Goal: Task Accomplishment & Management: Complete application form

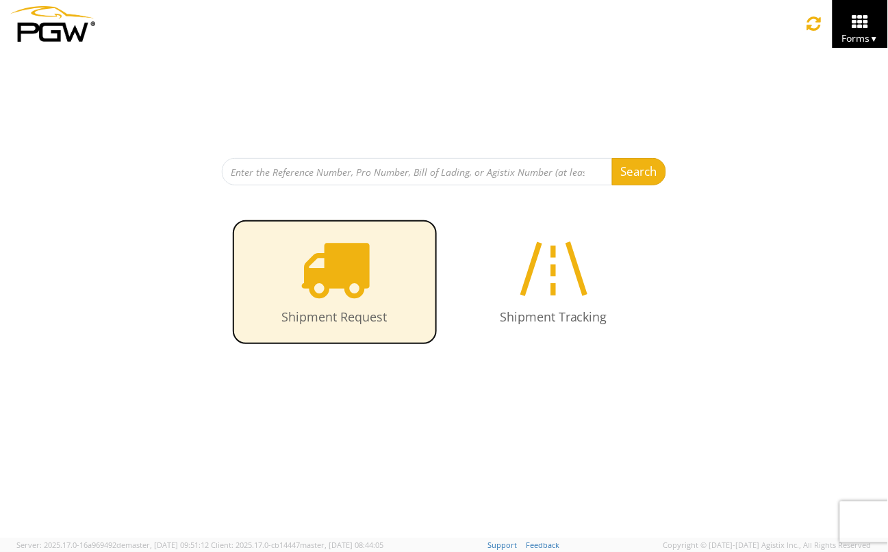
click at [351, 290] on icon at bounding box center [334, 268] width 71 height 71
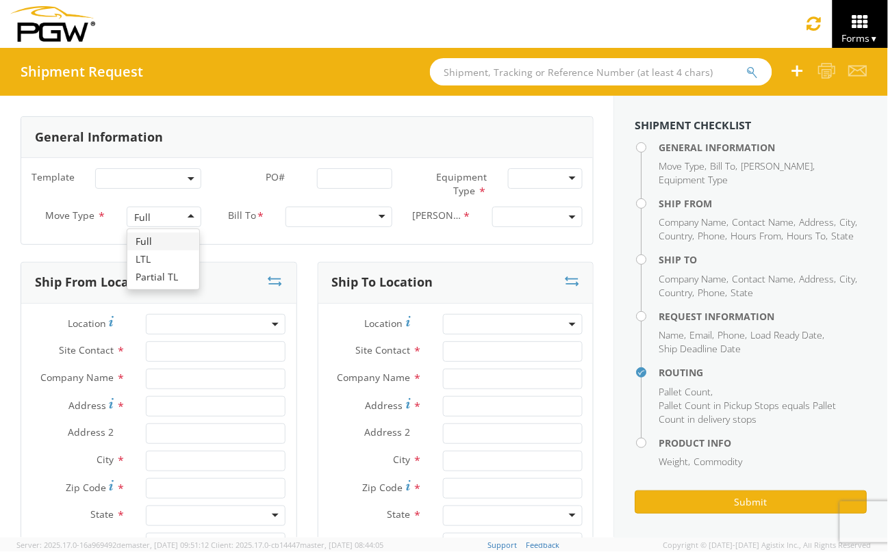
click at [187, 214] on div "Full" at bounding box center [164, 217] width 75 height 21
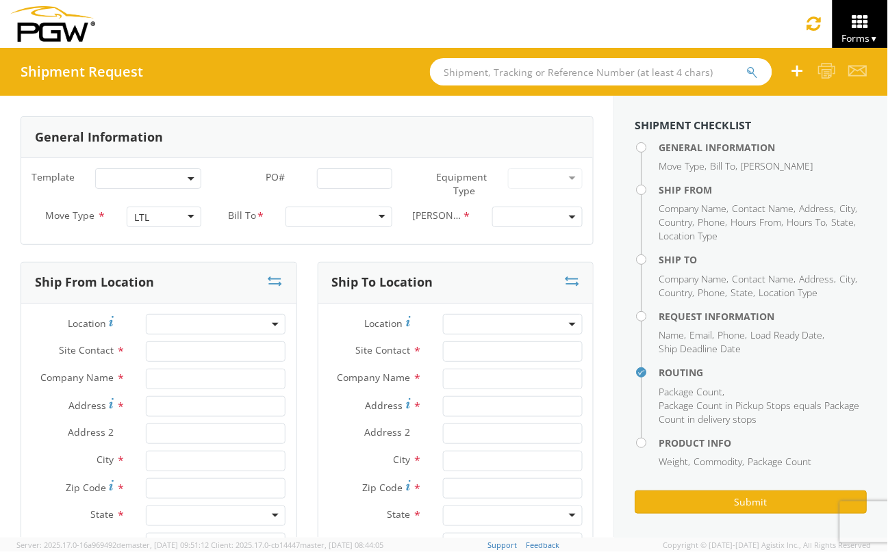
drag, startPoint x: 374, startPoint y: 216, endPoint x: 363, endPoint y: 220, distance: 11.7
click at [374, 216] on div at bounding box center [338, 217] width 107 height 21
click at [563, 215] on span at bounding box center [537, 217] width 90 height 21
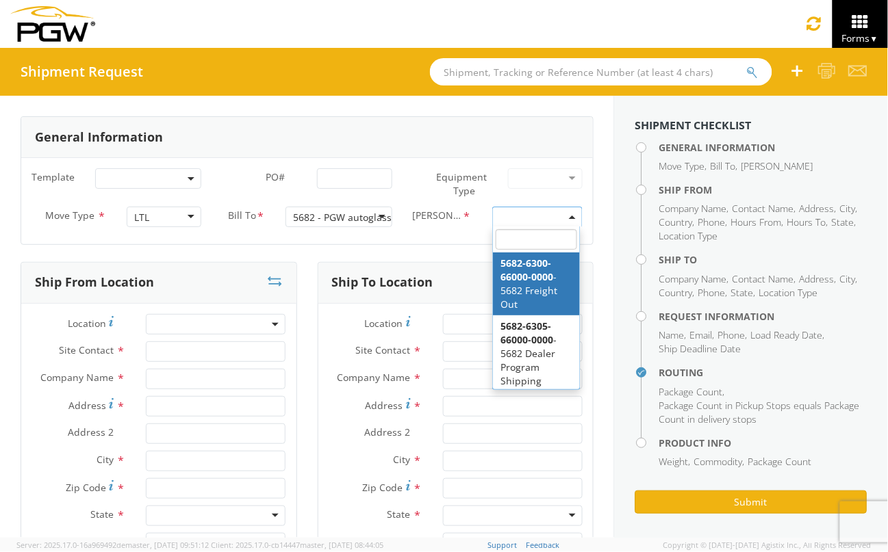
select select "5682-6300-66000-0000"
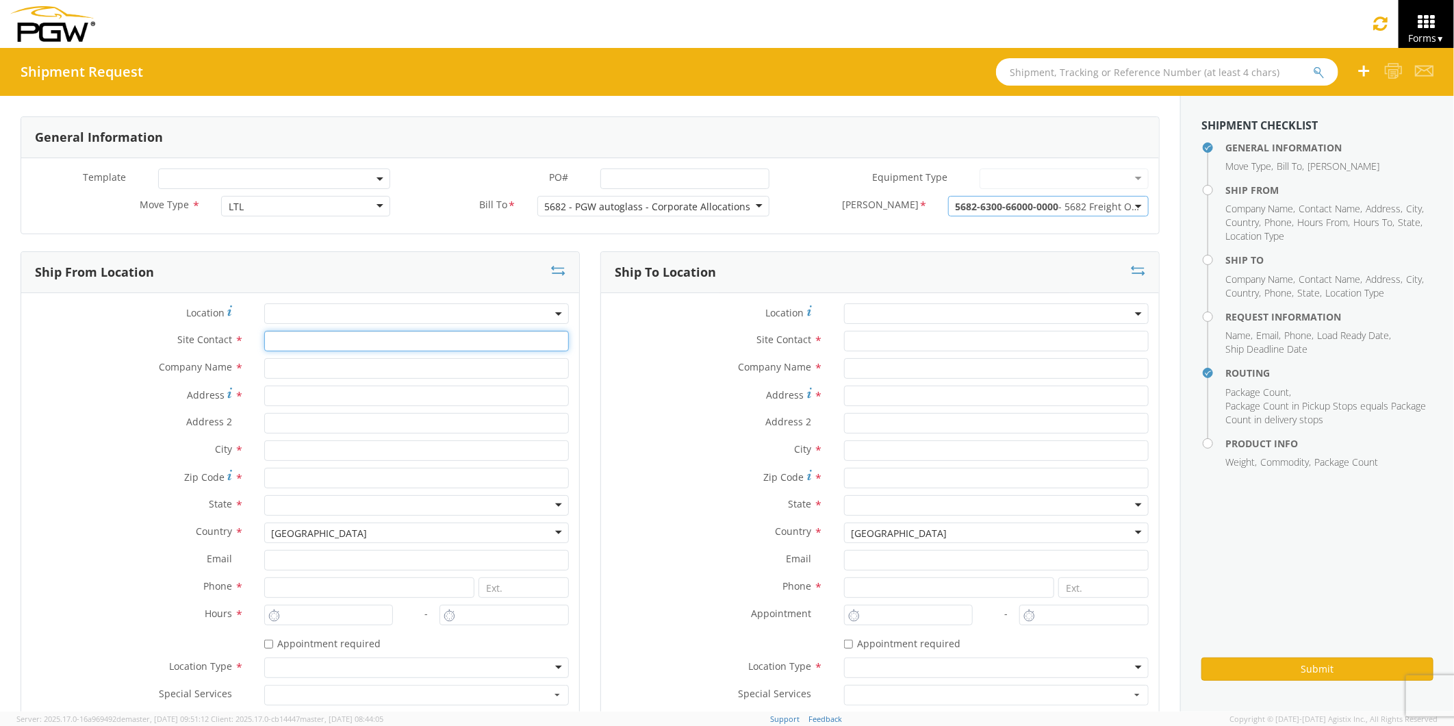
click at [275, 342] on input "text" at bounding box center [416, 341] width 305 height 21
type input "Brook Graves"
click at [284, 371] on input "text" at bounding box center [416, 368] width 305 height 21
type input "The Royal Gruop"
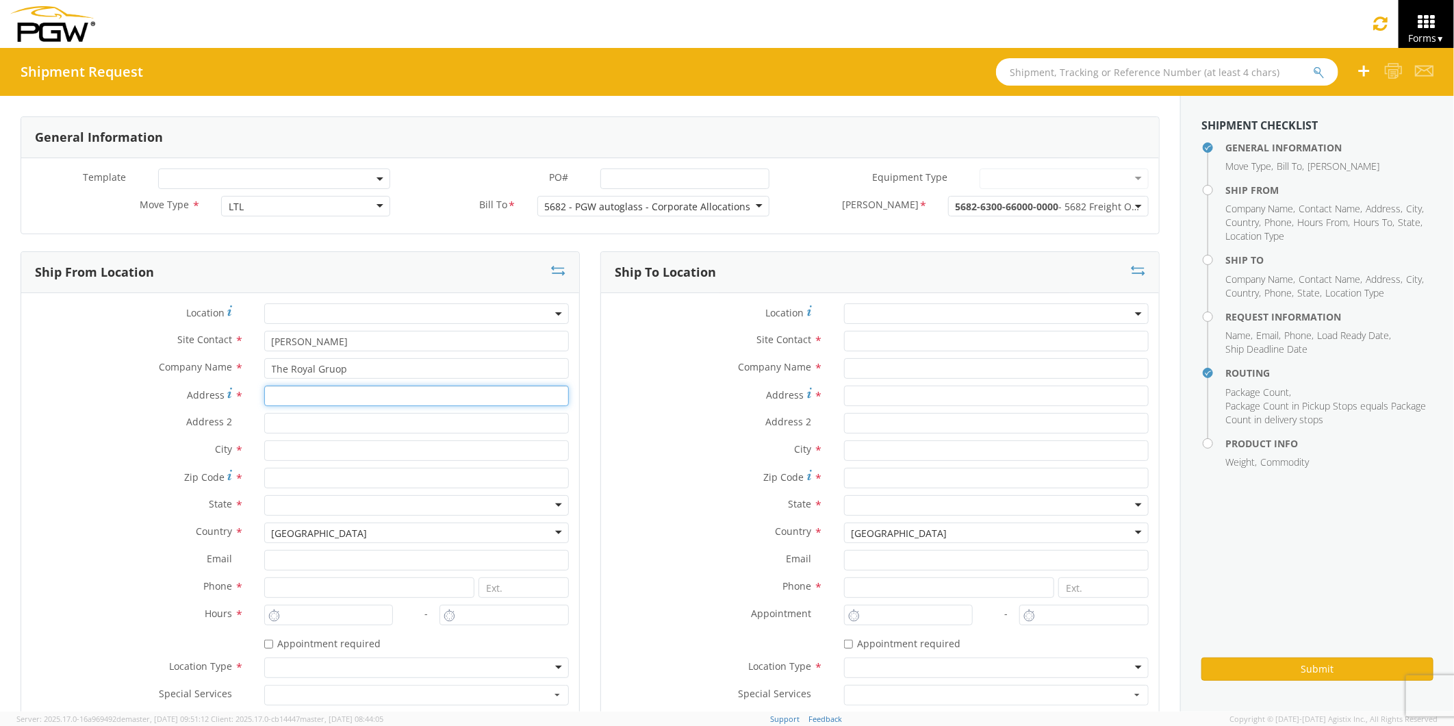
click at [282, 394] on input "Address *" at bounding box center [416, 395] width 305 height 21
type input "291 South Mcarthur St."
click at [277, 454] on input "text" at bounding box center [416, 450] width 305 height 21
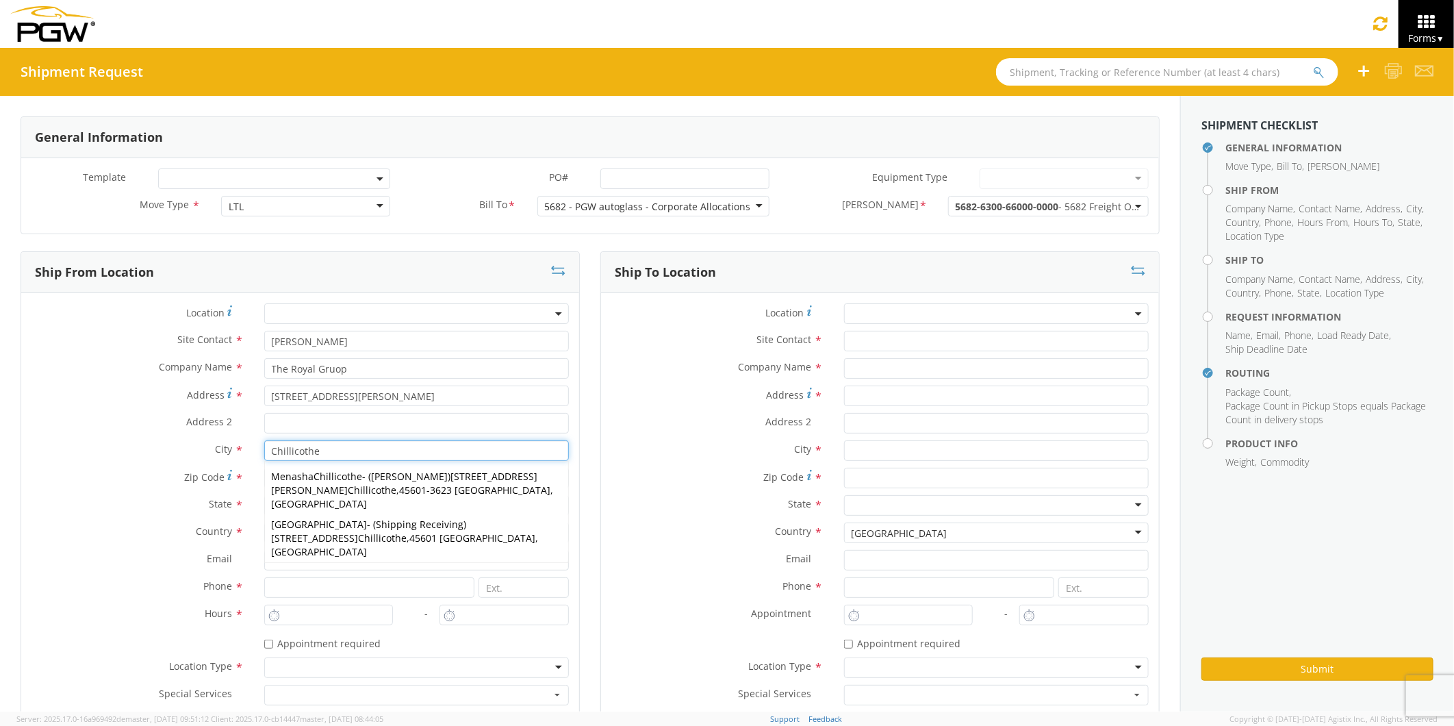
type input "Chillicothe"
click at [619, 552] on div "Location * Site Contact * Company Name * Address * Address 2 * City * Zip Code …" at bounding box center [880, 507] width 558 height 409
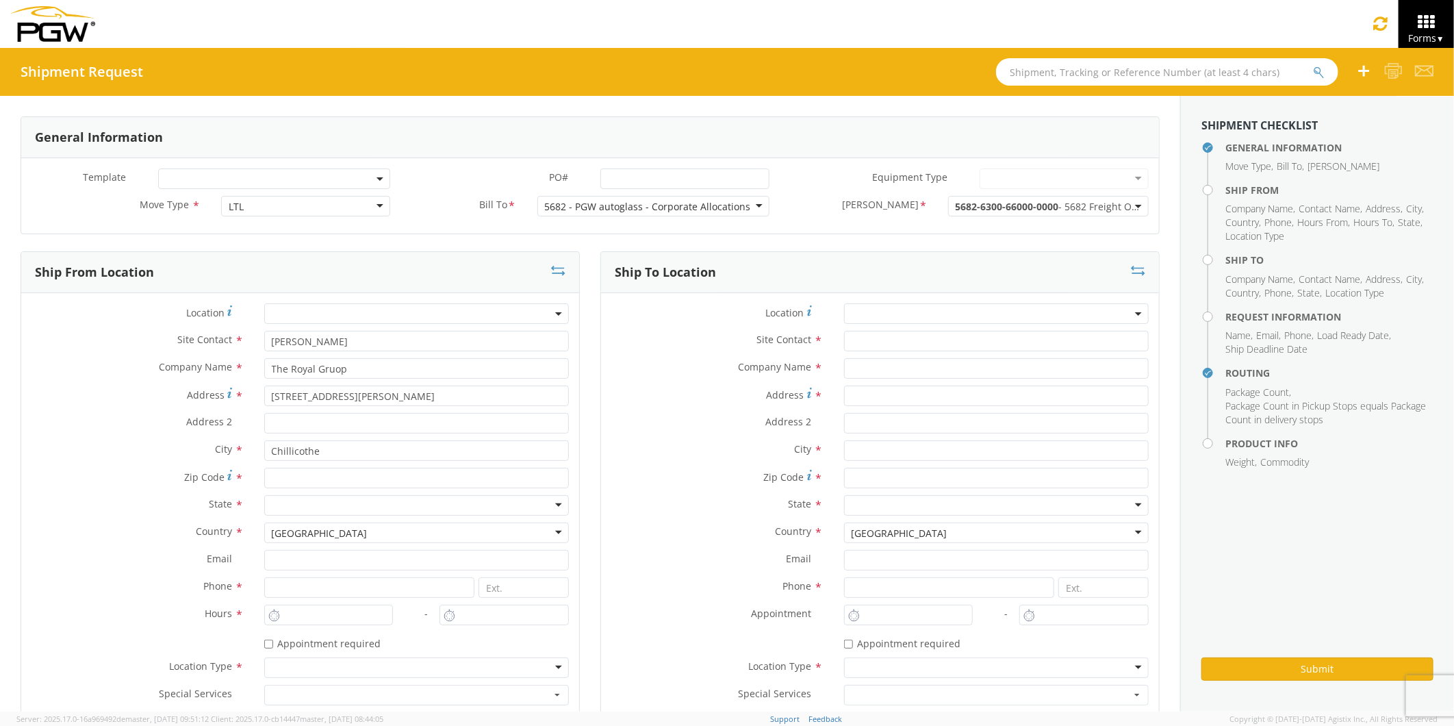
drag, startPoint x: 619, startPoint y: 552, endPoint x: 552, endPoint y: 507, distance: 80.9
click at [552, 507] on div at bounding box center [416, 505] width 305 height 21
click at [278, 552] on input at bounding box center [369, 587] width 211 height 21
type input "7407738204"
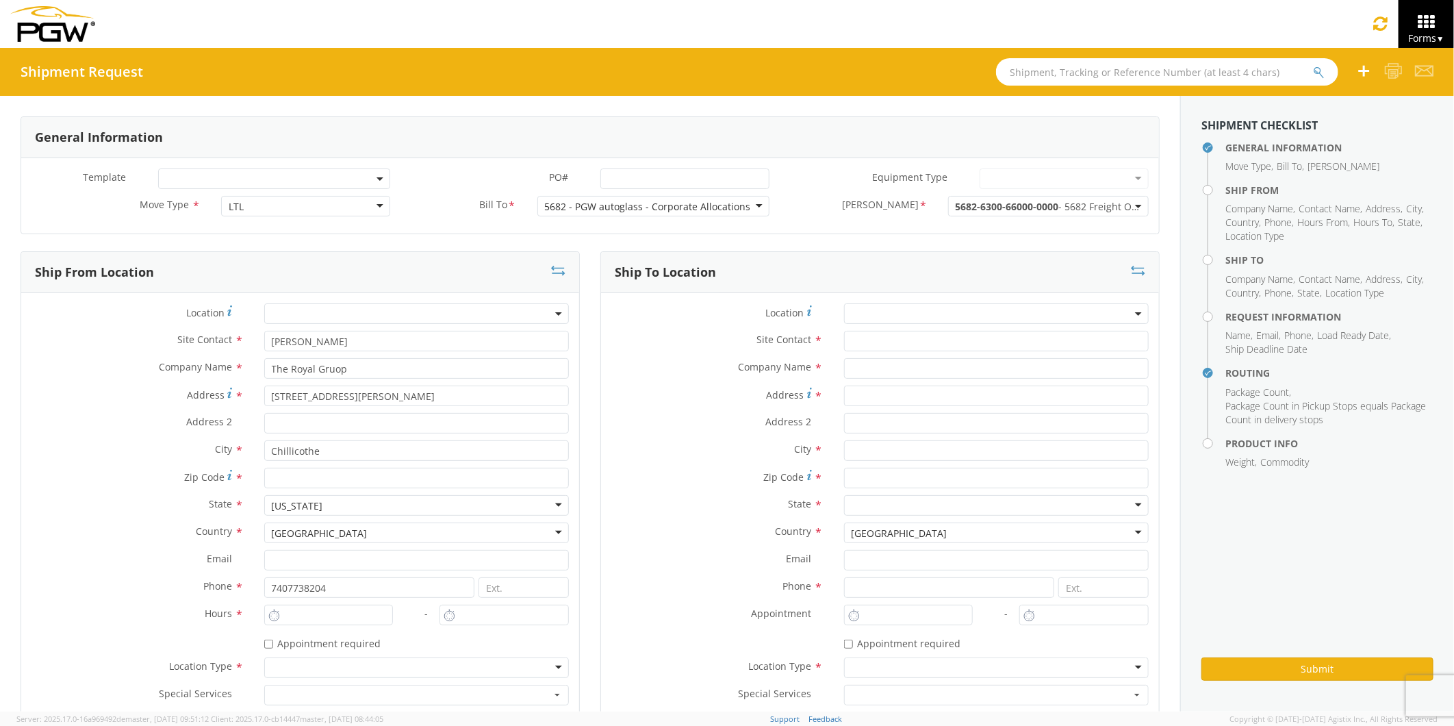
drag, startPoint x: 391, startPoint y: 652, endPoint x: 409, endPoint y: 652, distance: 18.5
click at [392, 552] on div "* Appointment required" at bounding box center [300, 644] width 558 height 25
click at [301, 552] on input "7407738204" at bounding box center [369, 587] width 211 height 21
type input "brook.graves@teamtrg.com"
type input "PGW Auto Glass"
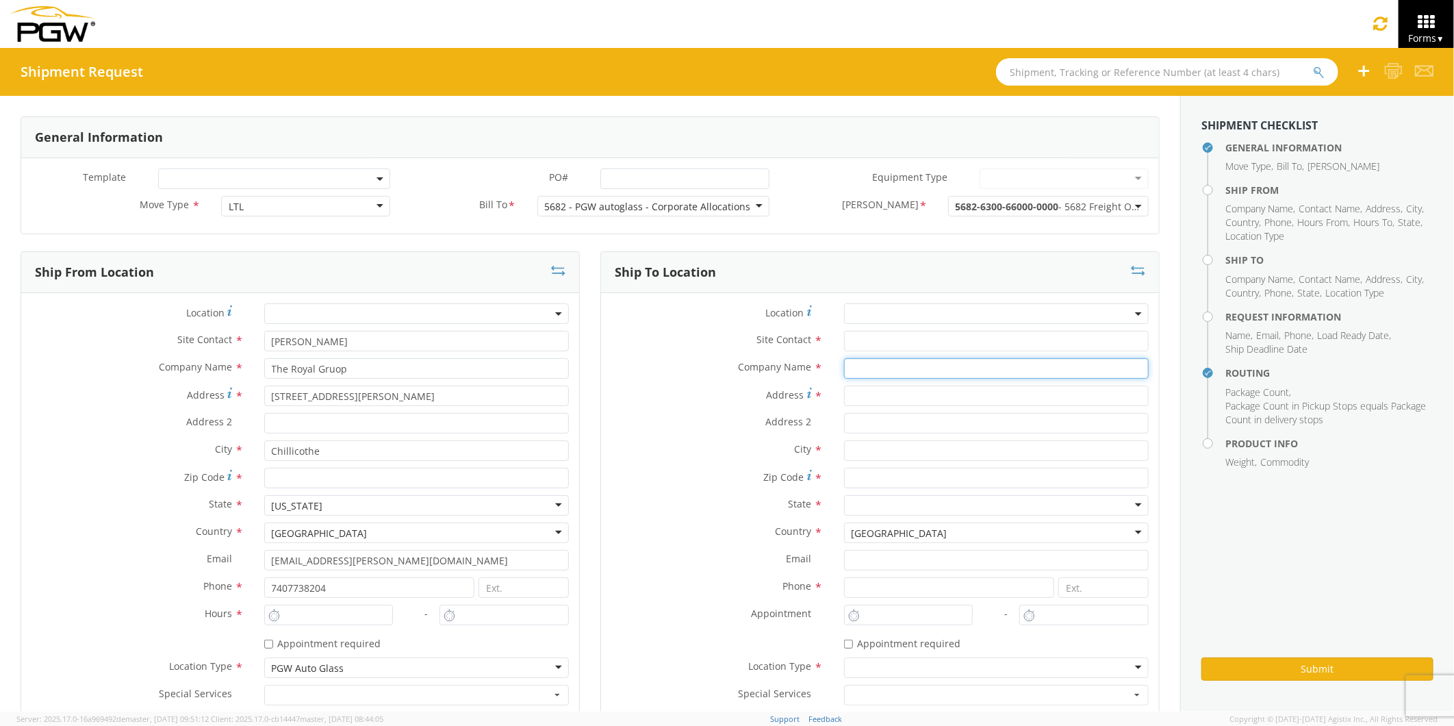
type input "Fuyao Glass America Inc"
type input "2801 W Stroop Rd"
type input "MORAINE"
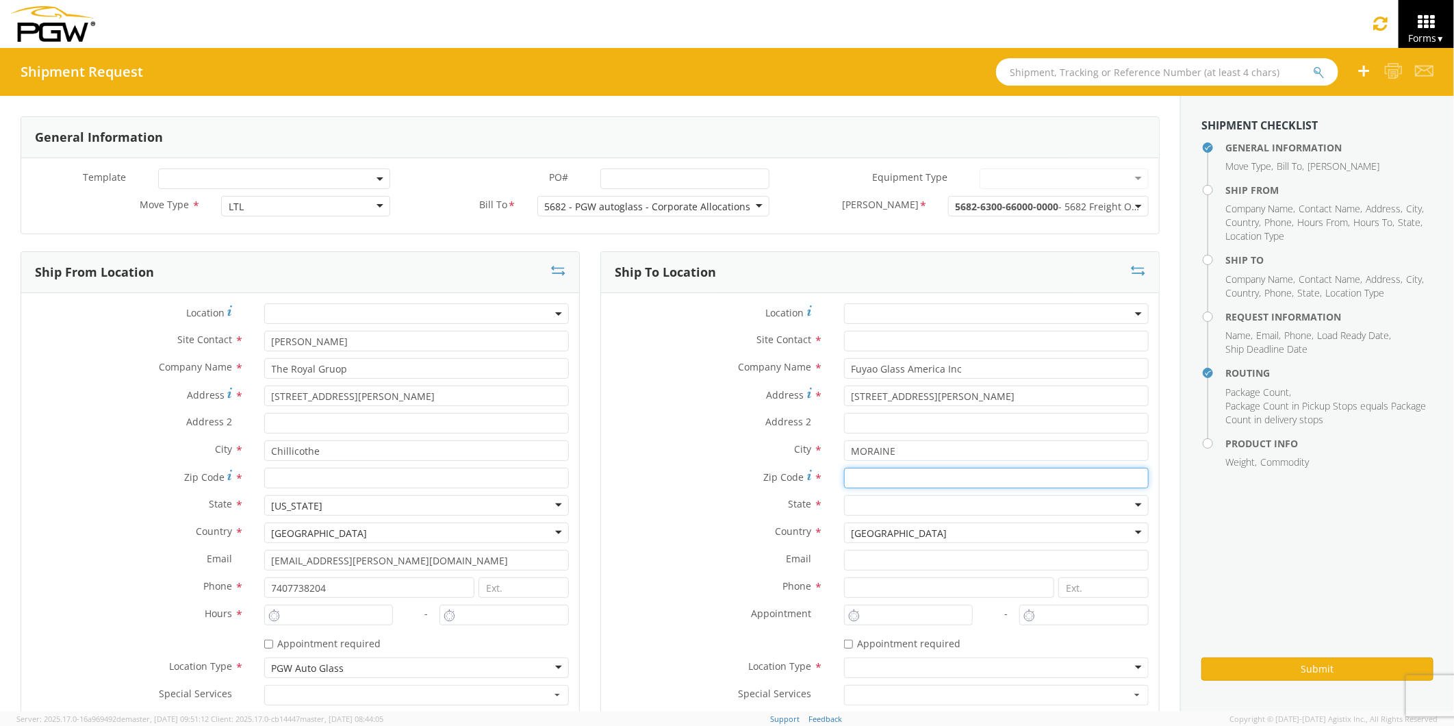
type input "45439"
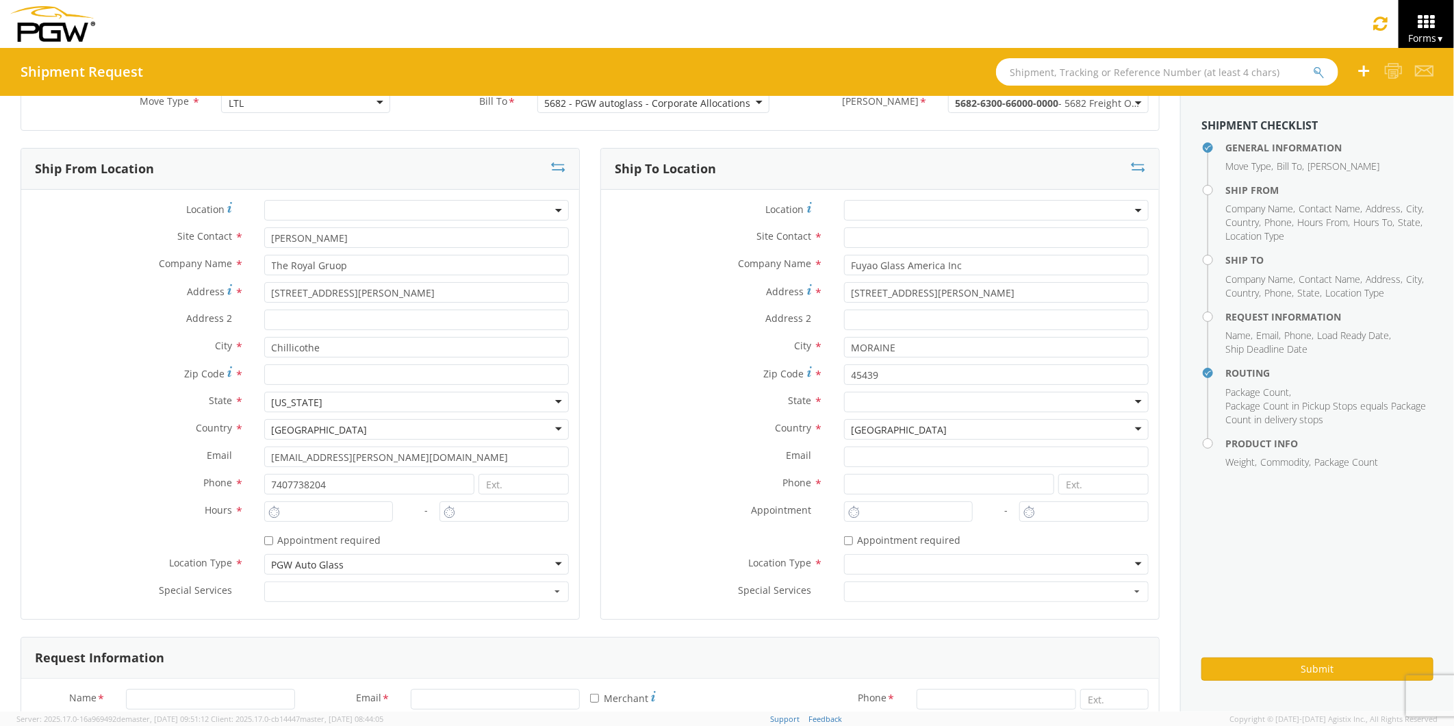
scroll to position [76, 0]
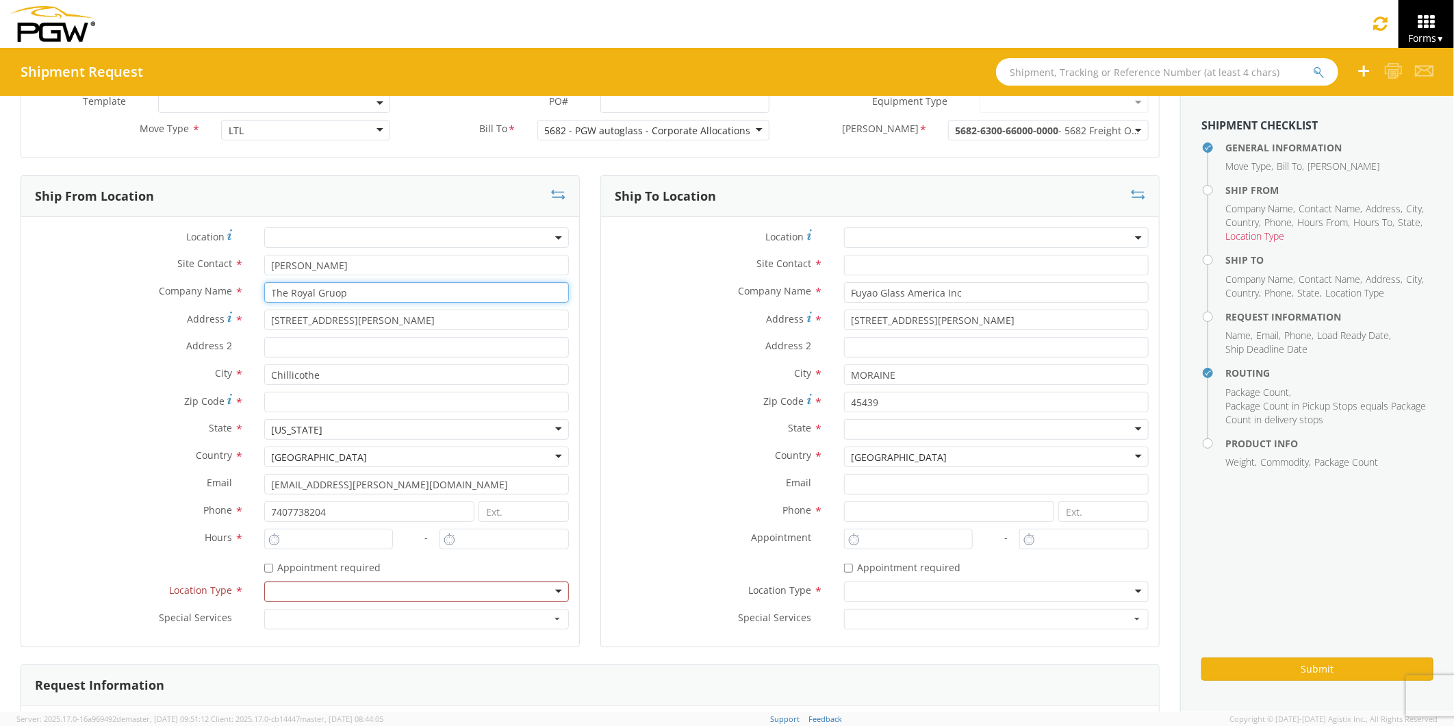
click at [337, 292] on input "The Royal Gruop" at bounding box center [416, 292] width 305 height 21
type input "The Royal Group"
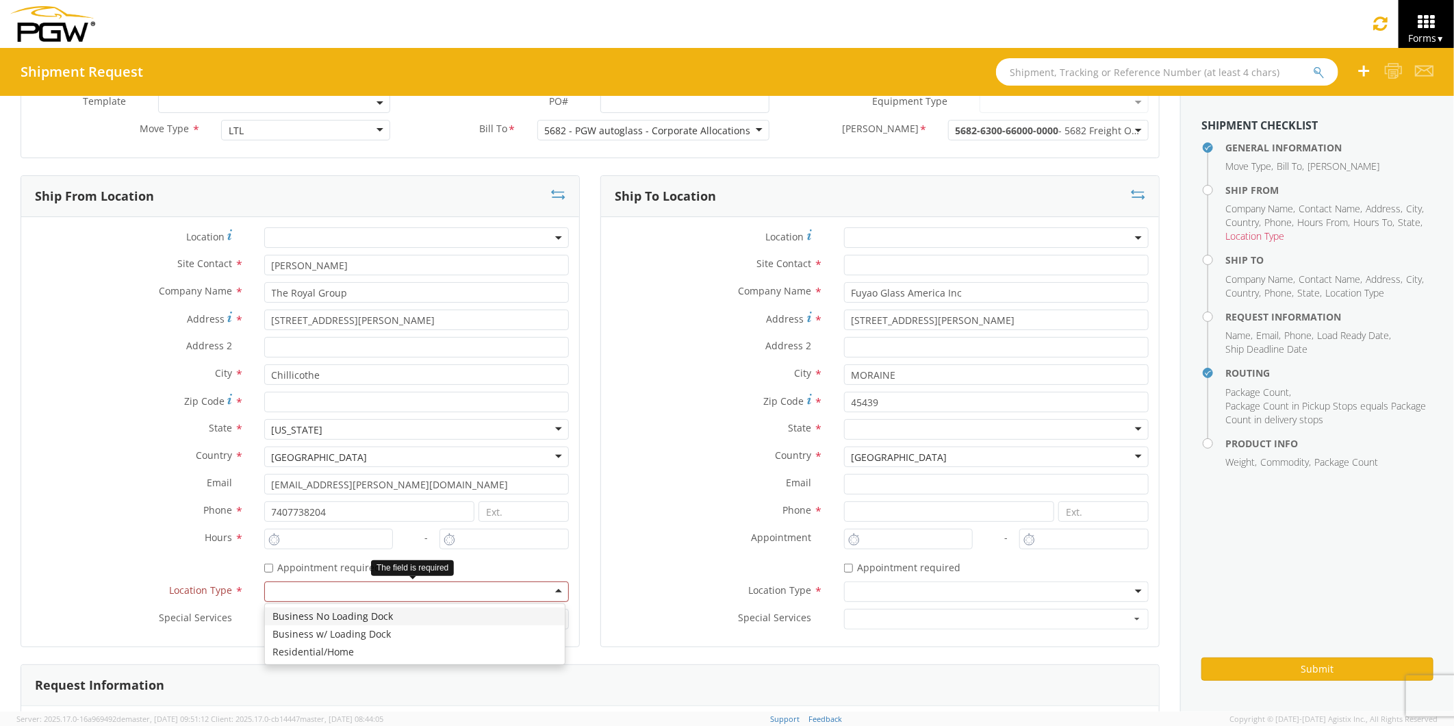
drag, startPoint x: 550, startPoint y: 589, endPoint x: 530, endPoint y: 594, distance: 20.4
click at [548, 552] on div at bounding box center [416, 591] width 305 height 21
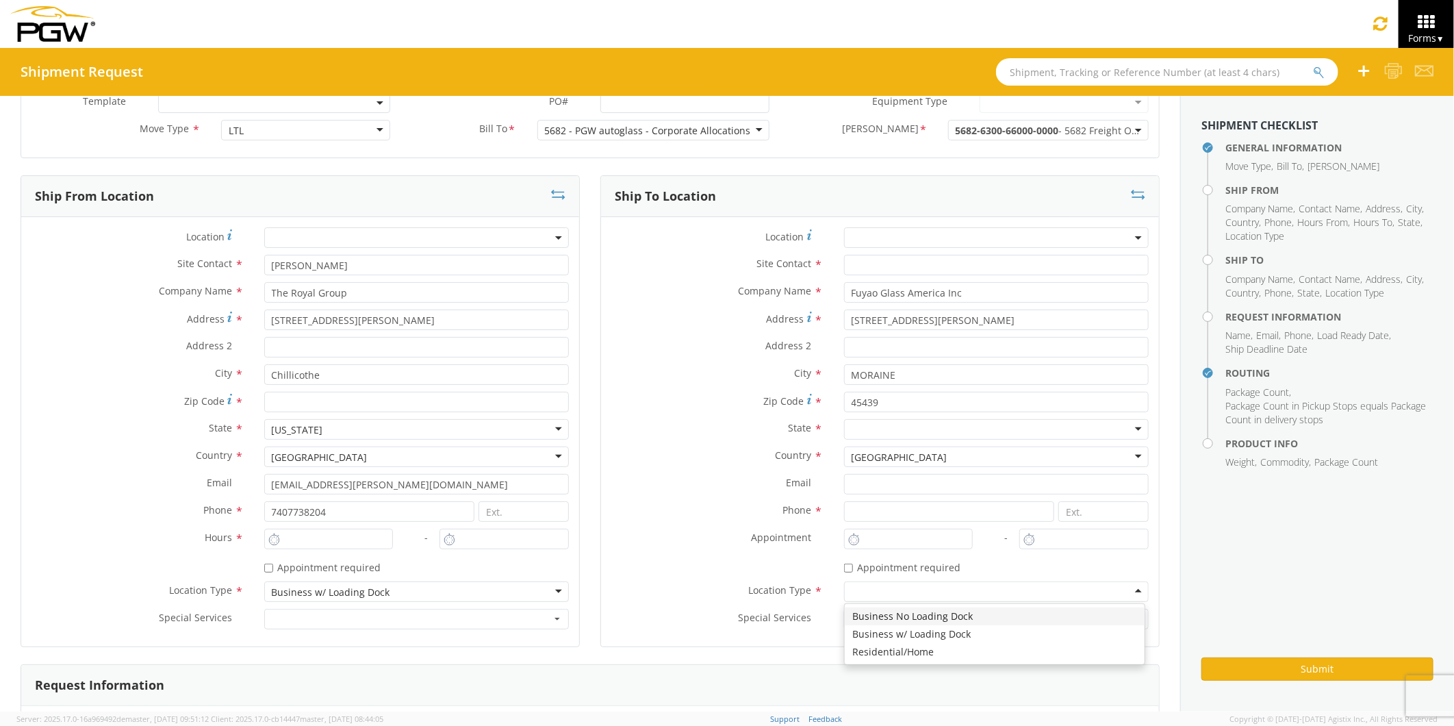
drag, startPoint x: 1126, startPoint y: 590, endPoint x: 1087, endPoint y: 615, distance: 46.1
click at [887, 552] on div at bounding box center [996, 591] width 305 height 21
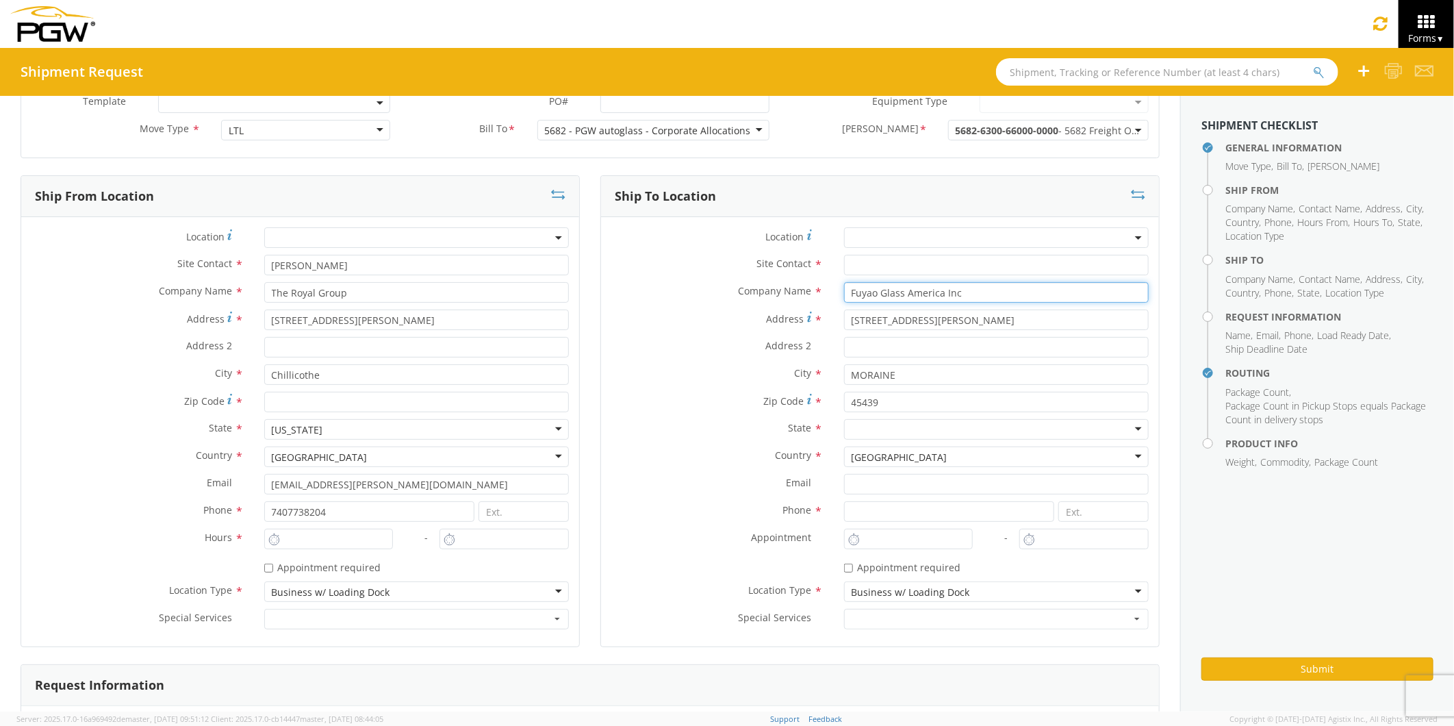
drag, startPoint x: 957, startPoint y: 290, endPoint x: 806, endPoint y: 298, distance: 150.8
click at [806, 298] on div "Company Name * Fuyao Glass America Inc searching..." at bounding box center [880, 292] width 558 height 21
drag, startPoint x: 927, startPoint y: 319, endPoint x: 817, endPoint y: 325, distance: 109.7
click at [818, 325] on div "Address * 2801 W Stroop Rd" at bounding box center [880, 319] width 558 height 21
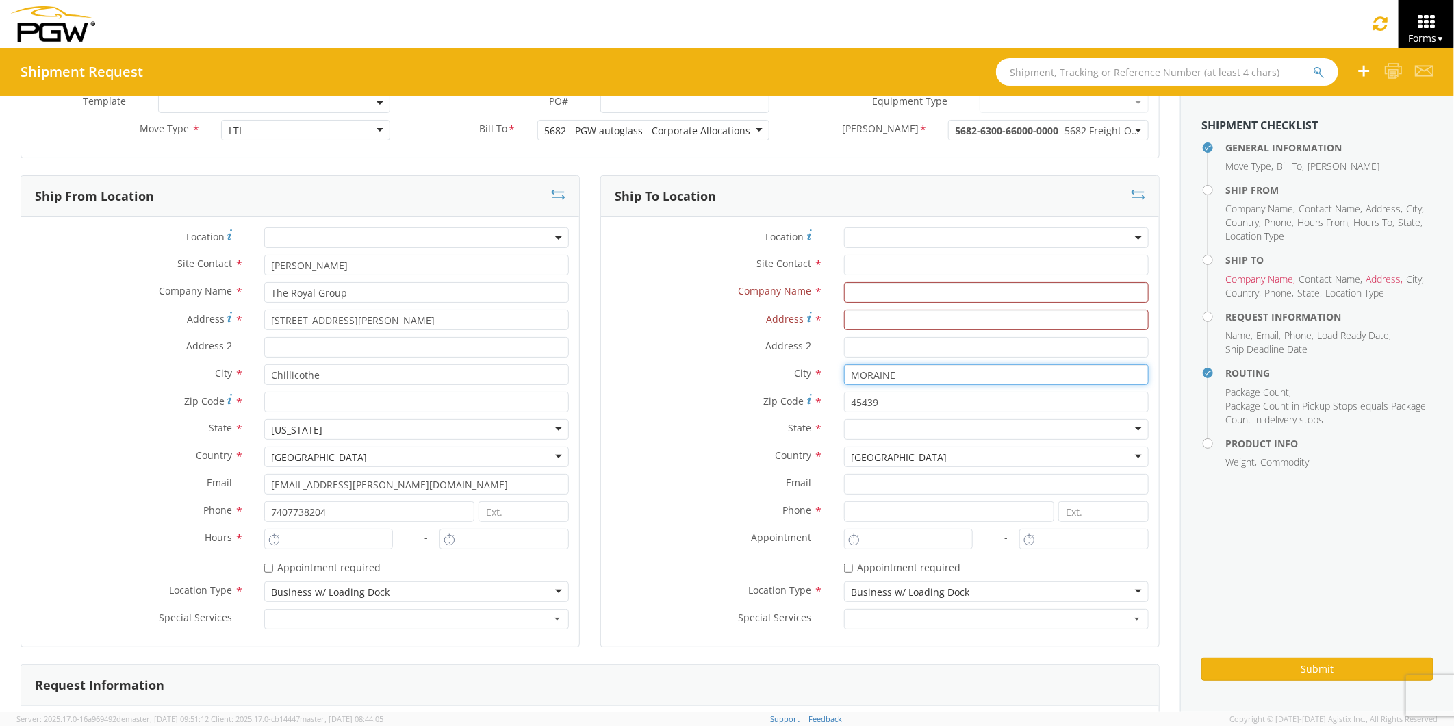
drag, startPoint x: 904, startPoint y: 372, endPoint x: 830, endPoint y: 402, distance: 79.8
click at [794, 376] on div "City * MORAINE" at bounding box center [880, 374] width 558 height 21
drag, startPoint x: 875, startPoint y: 399, endPoint x: 798, endPoint y: 397, distance: 76.7
click at [798, 397] on div "Zip Code * 45439" at bounding box center [880, 402] width 558 height 21
click at [846, 292] on input "text" at bounding box center [996, 292] width 305 height 21
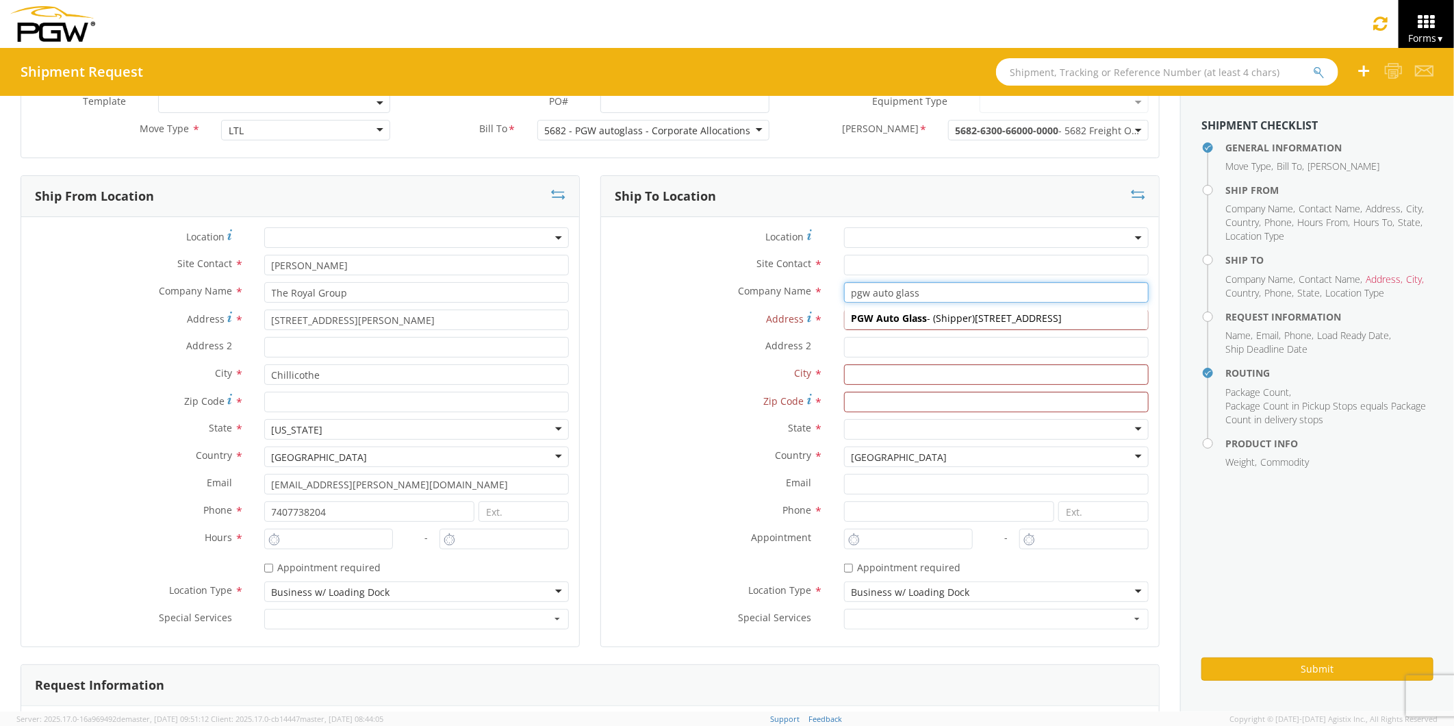
type input "pgw auto glass"
click at [887, 508] on input at bounding box center [949, 511] width 211 height 21
click at [887, 552] on button "button" at bounding box center [996, 619] width 305 height 21
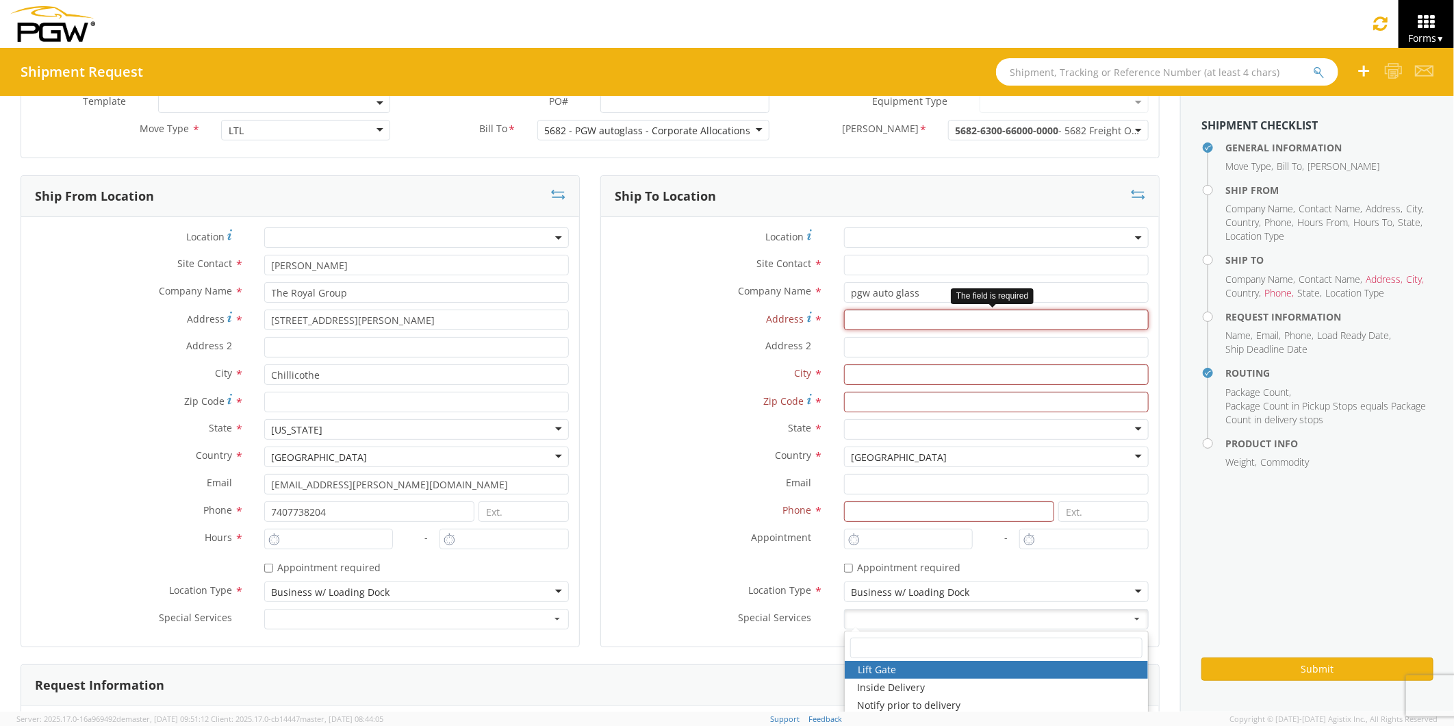
click at [846, 322] on input "Address *" at bounding box center [996, 319] width 305 height 21
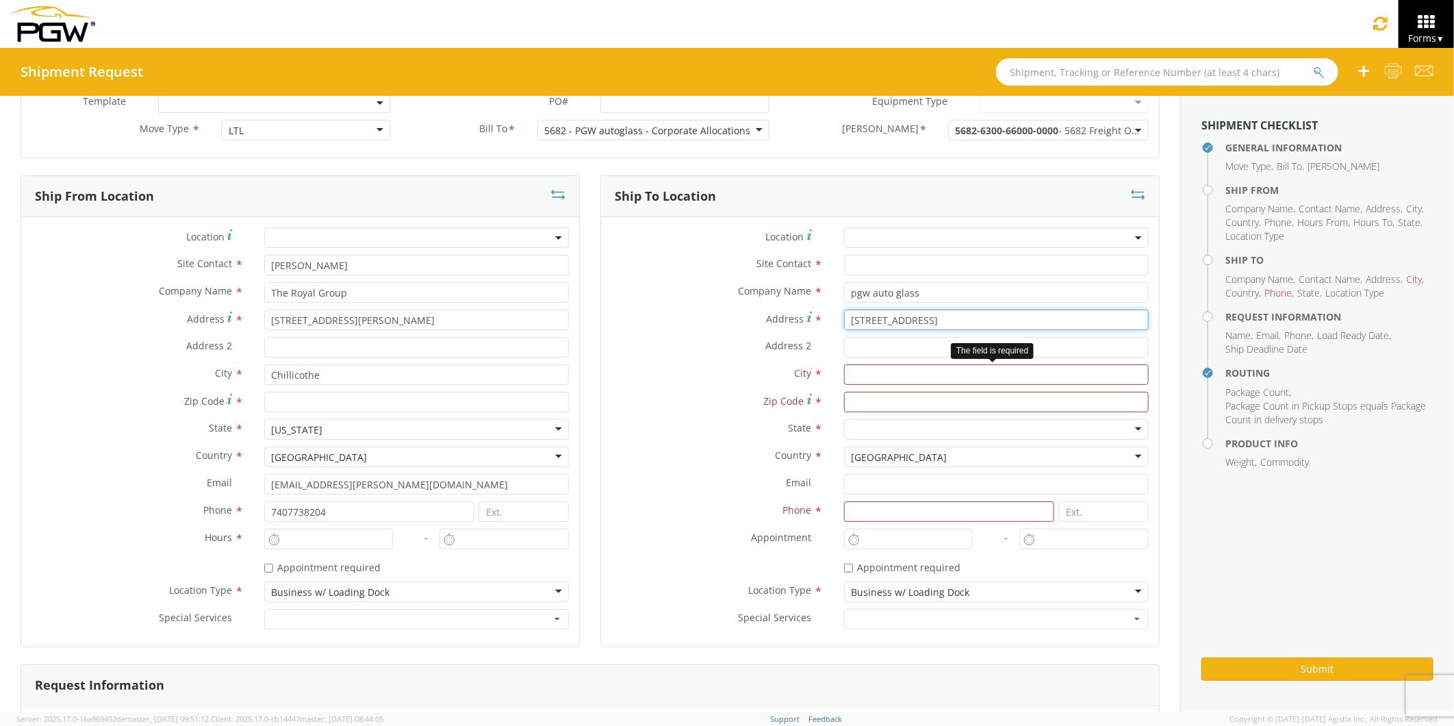
type input "Unit 20-3350 Idylwyld Drive North"
click at [845, 374] on input "text" at bounding box center [996, 374] width 305 height 21
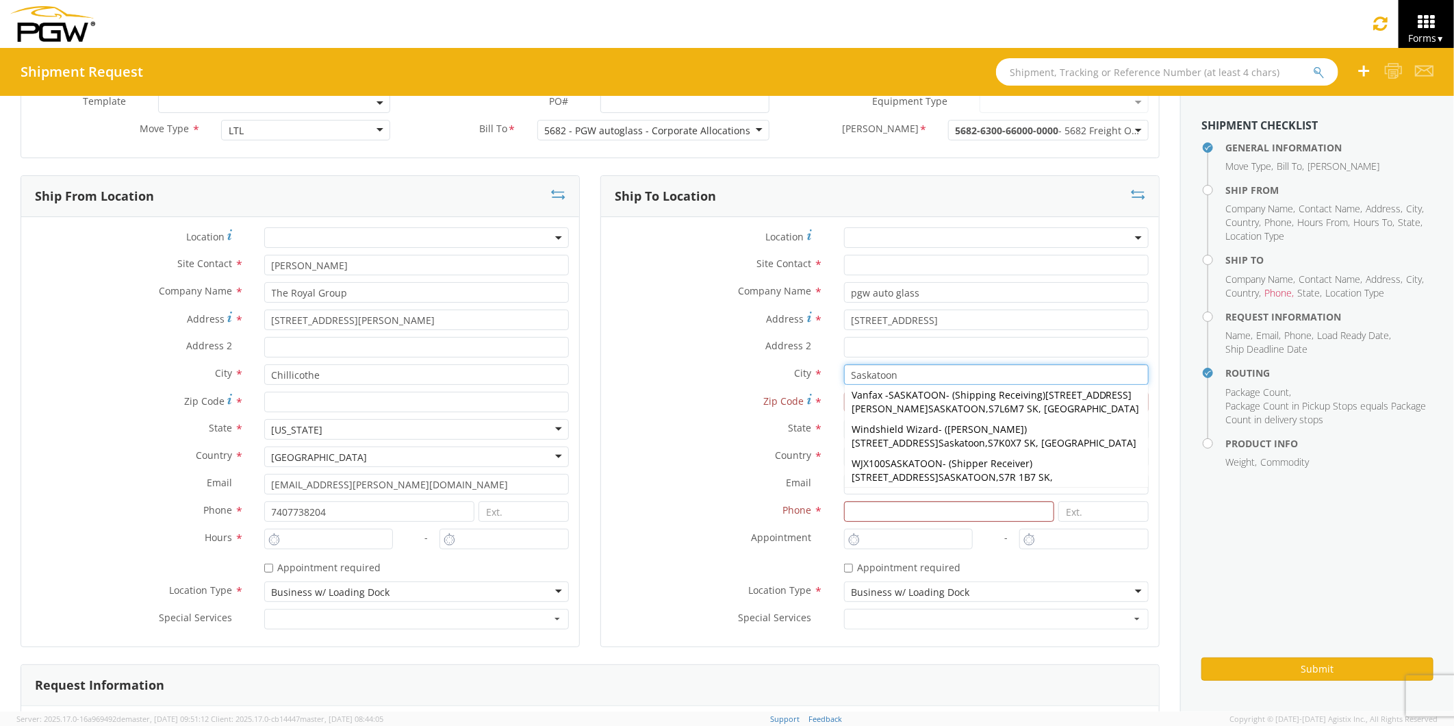
click at [887, 370] on input "Saskatoon" at bounding box center [996, 374] width 305 height 21
type input "Saskatoon"
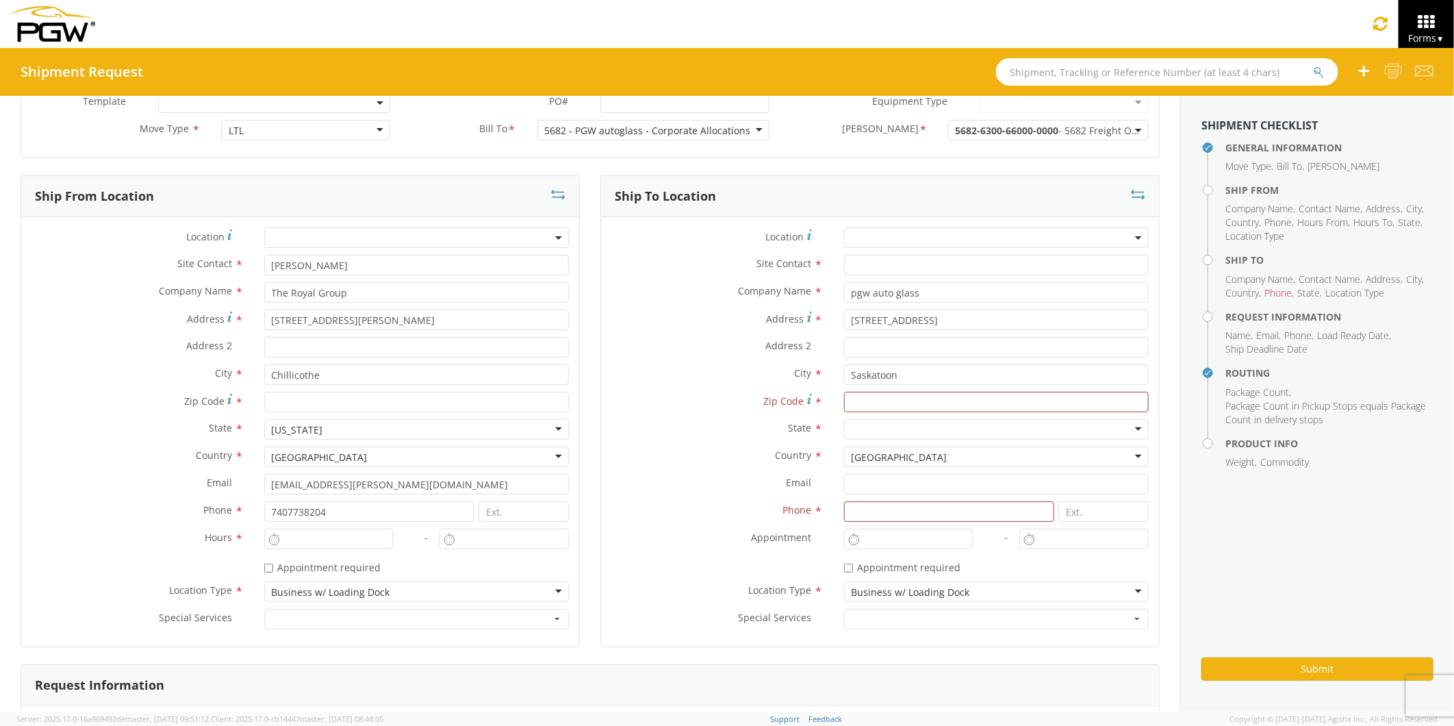
click at [887, 552] on div "Ship To Location Location * Site Contact * Company Name * pgw auto glass pgw au…" at bounding box center [879, 419] width 559 height 489
click at [844, 400] on input "Zip Code *" at bounding box center [996, 402] width 305 height 21
type input "s7l-5y7"
click at [857, 432] on div at bounding box center [996, 429] width 305 height 21
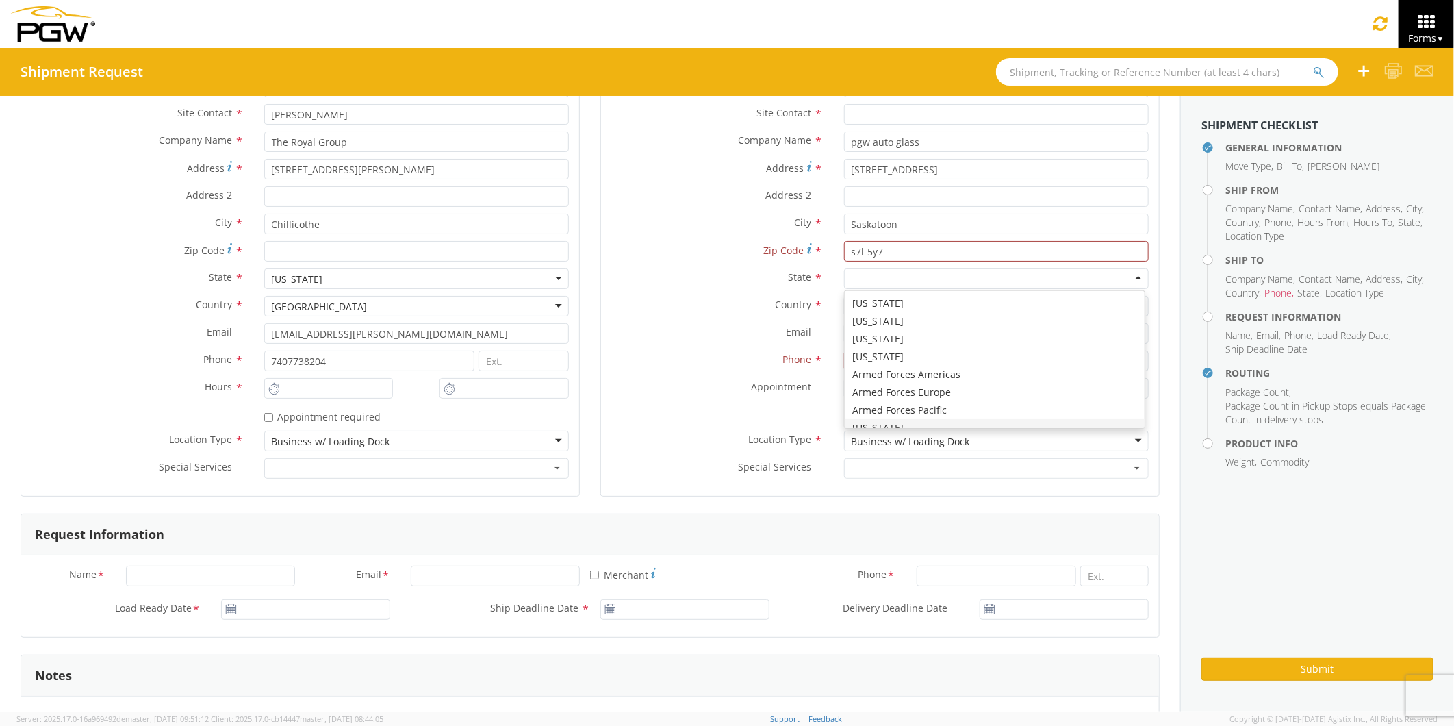
scroll to position [228, 0]
click at [887, 496] on div "Ship To Location Location * Site Contact * Company Name * pgw auto glass pgw au…" at bounding box center [879, 267] width 559 height 489
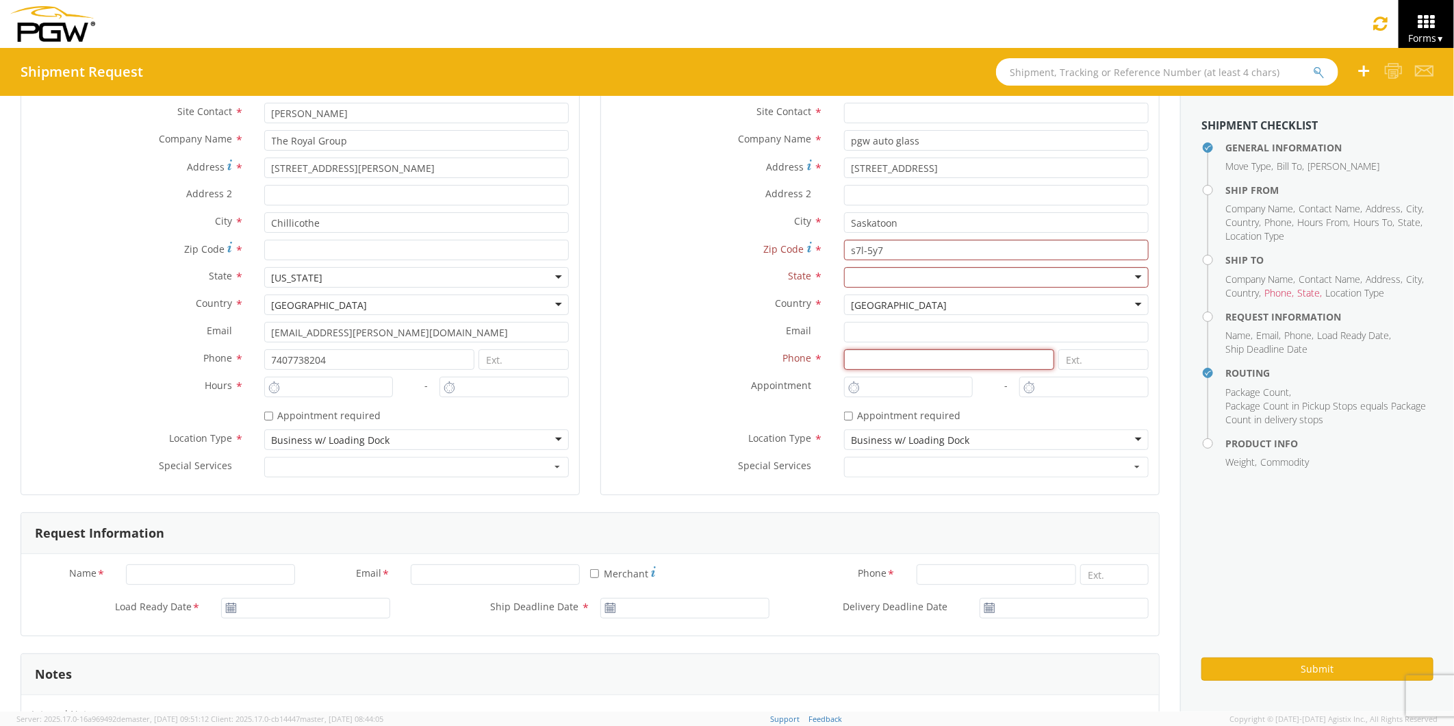
click at [844, 359] on input at bounding box center [949, 359] width 211 height 21
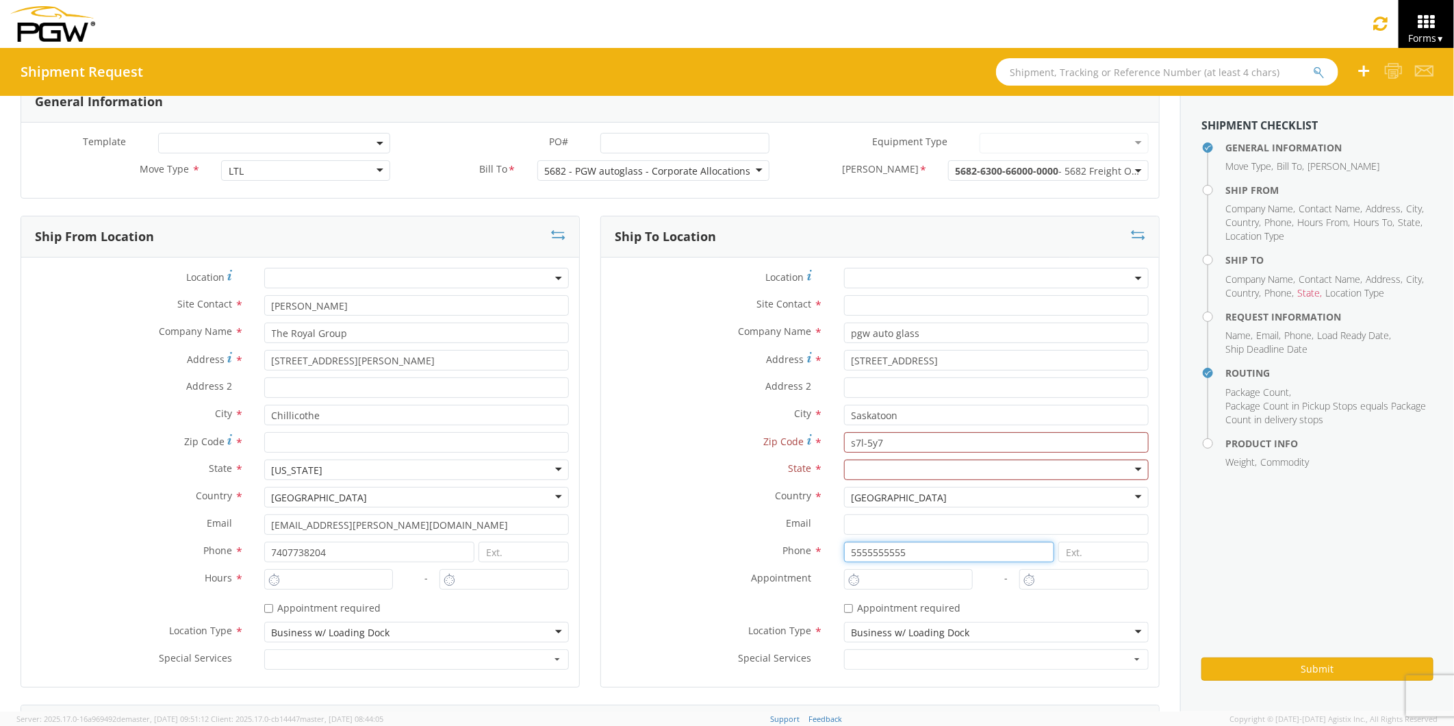
scroll to position [0, 0]
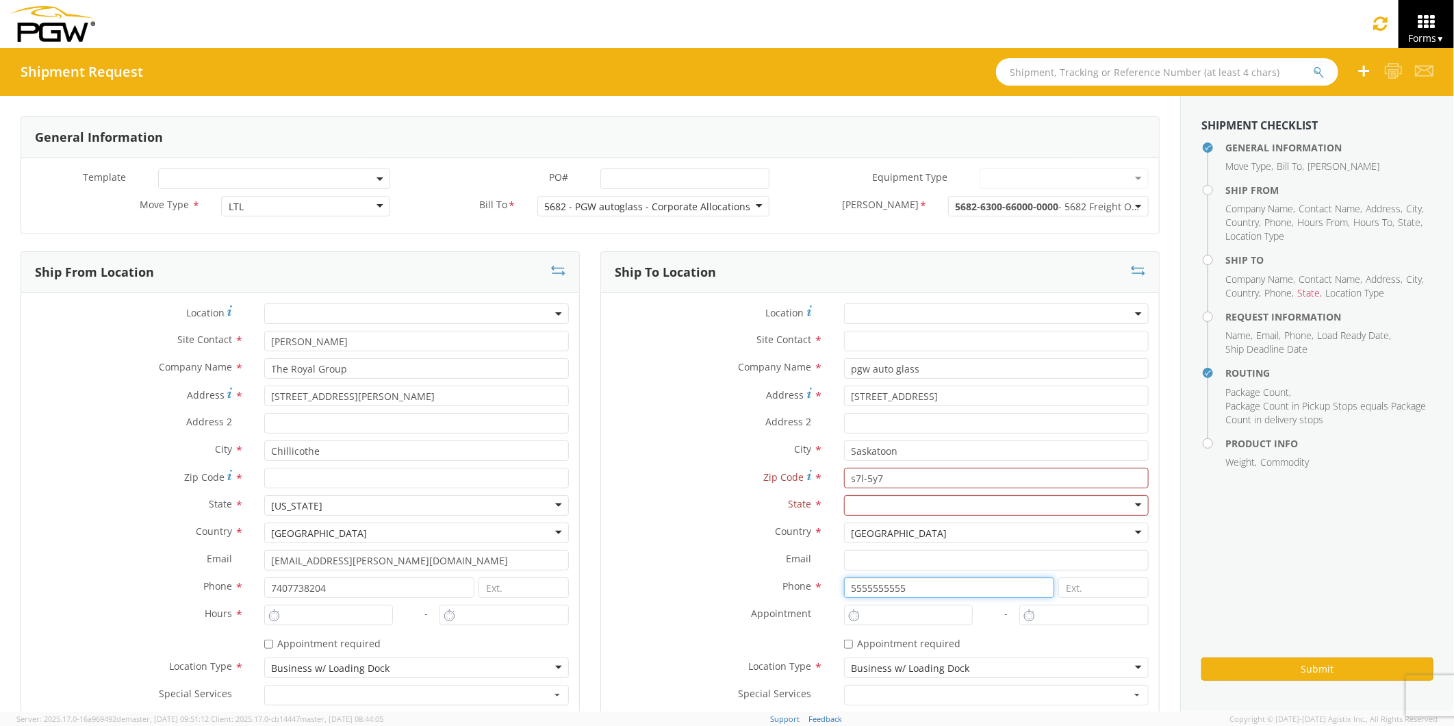
type input "5555555555"
click at [858, 339] on input "text" at bounding box center [996, 341] width 305 height 21
type input "Brenda Wenzel"
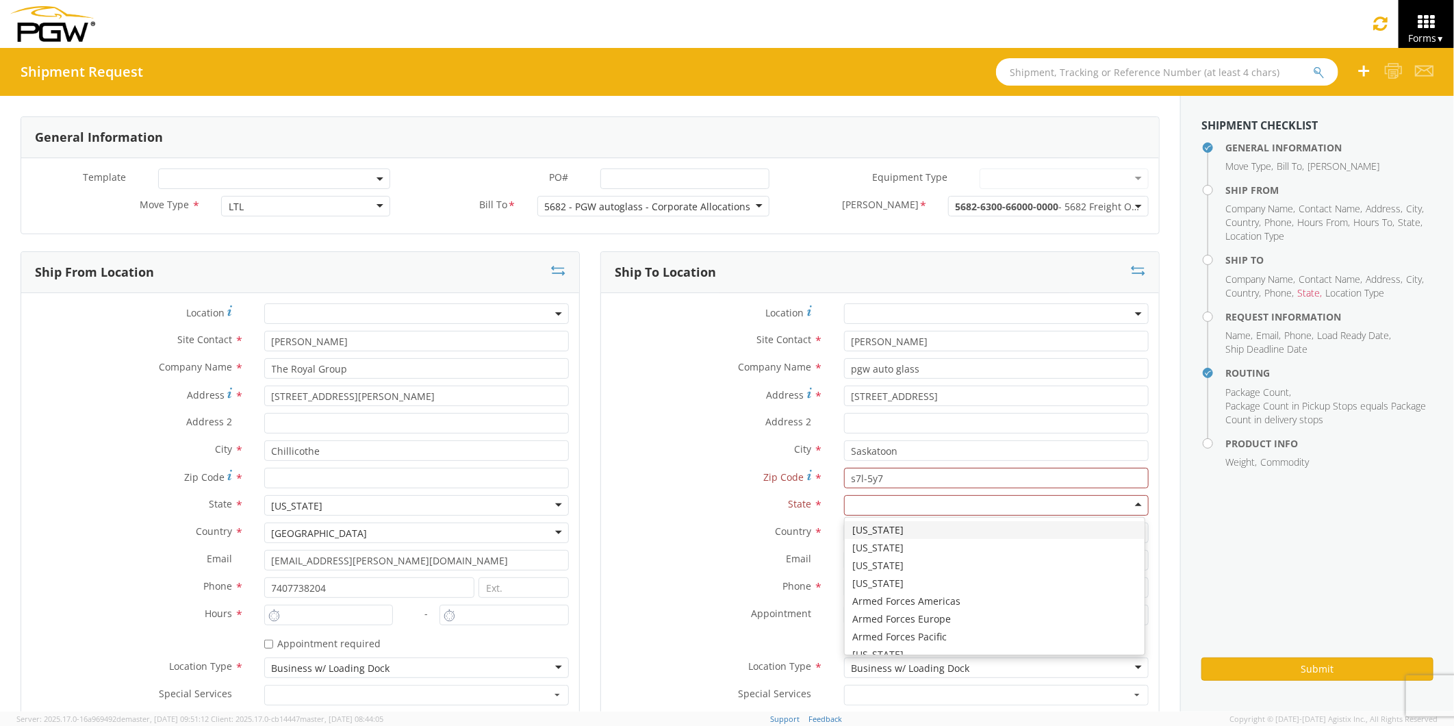
click at [887, 504] on div at bounding box center [996, 505] width 305 height 21
click at [887, 549] on aside "Shipment Checklist General Information Move Type , Bill To , Bill Code Ship Fro…" at bounding box center [1317, 403] width 274 height 615
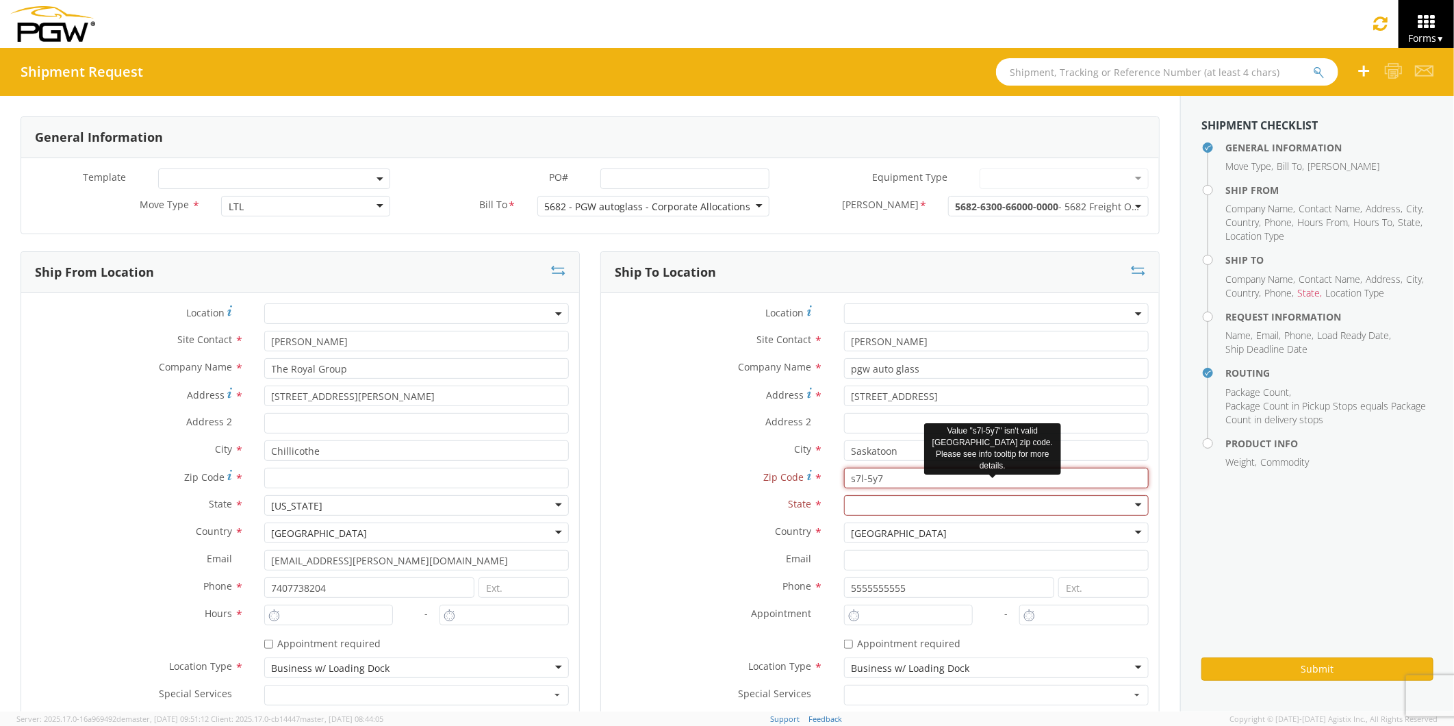
click at [887, 479] on input "s7l-5y7" at bounding box center [996, 478] width 305 height 21
click at [887, 478] on input "s7l-5y7" at bounding box center [996, 478] width 305 height 21
click at [887, 449] on input "Saskatoon" at bounding box center [996, 450] width 305 height 21
type input "Saskatoo"
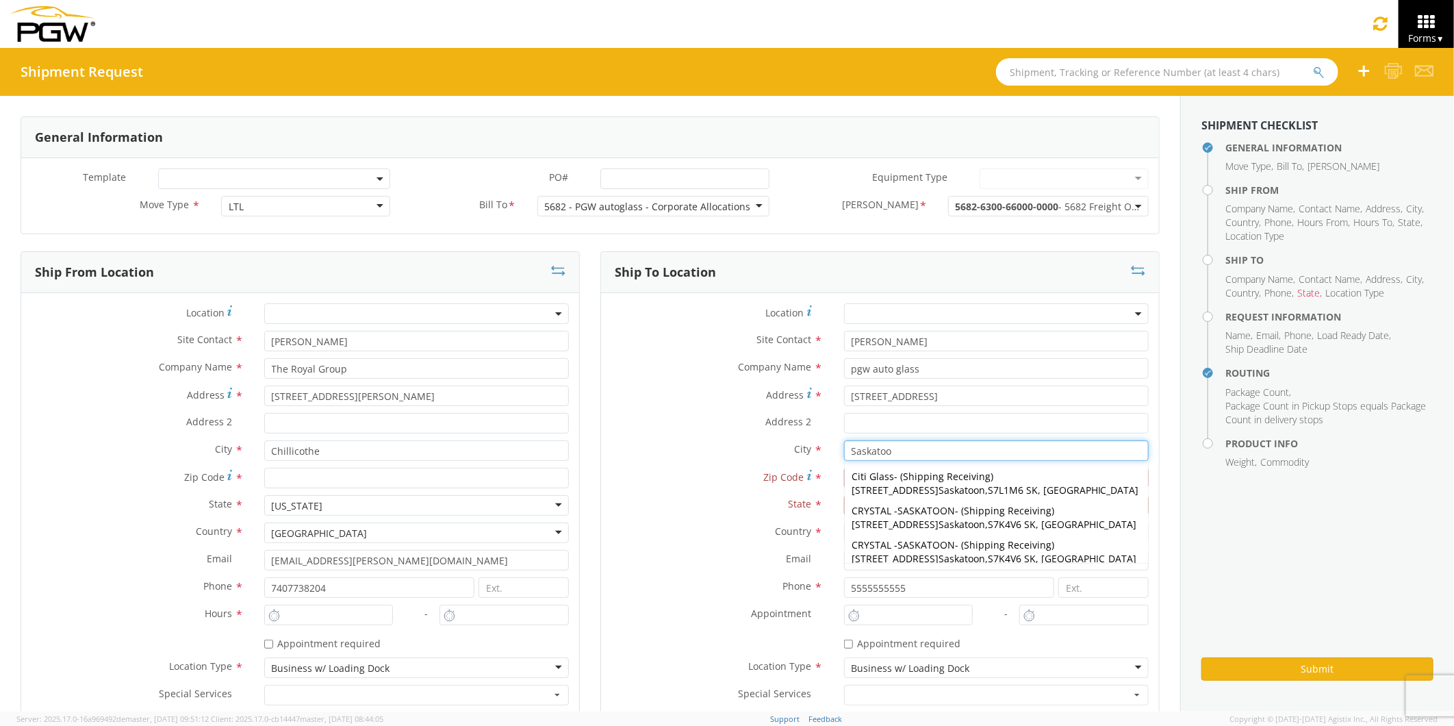
click at [887, 479] on span "Shipping Receiving" at bounding box center [947, 476] width 88 height 13
type input "Shipping Receiving"
type input "Citi Glass"
type input "210 Ave D North"
type input "Saskatoon"
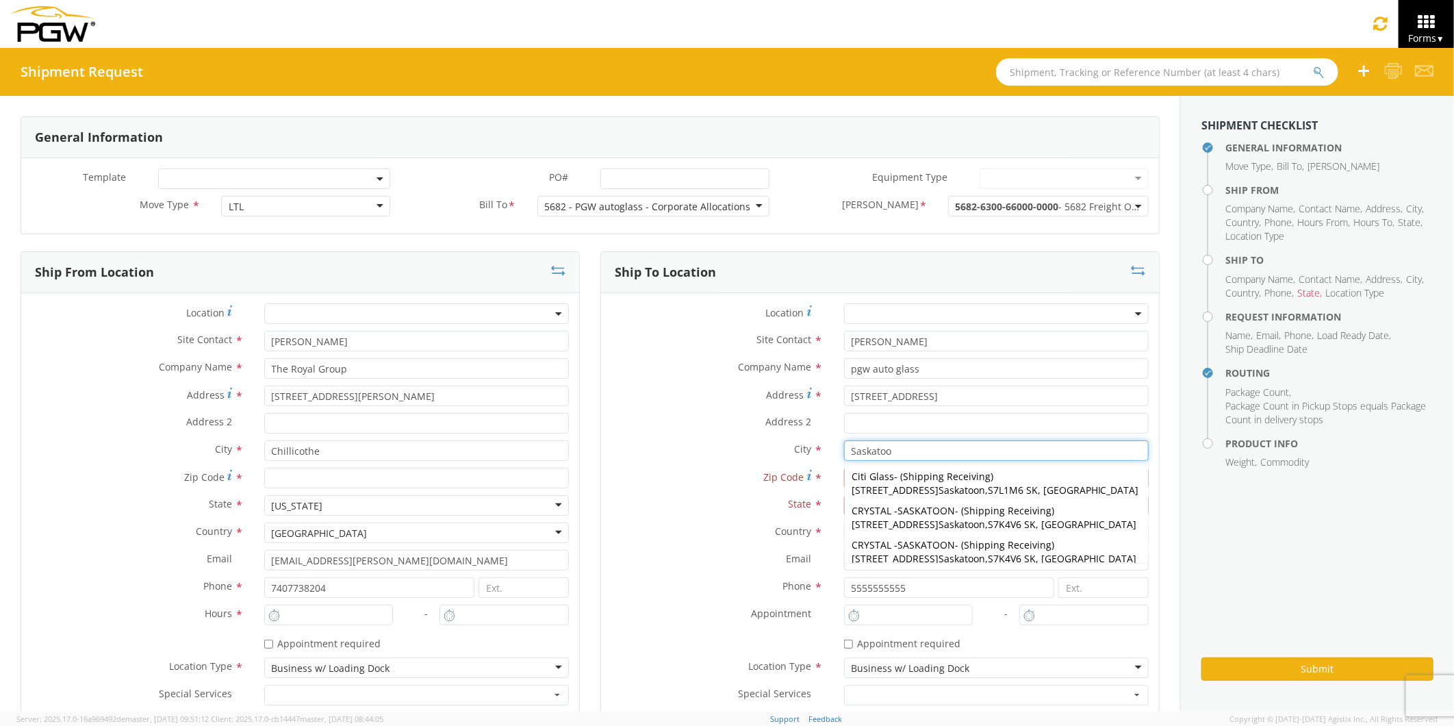
type input "S7L1M6"
type input "3069342484"
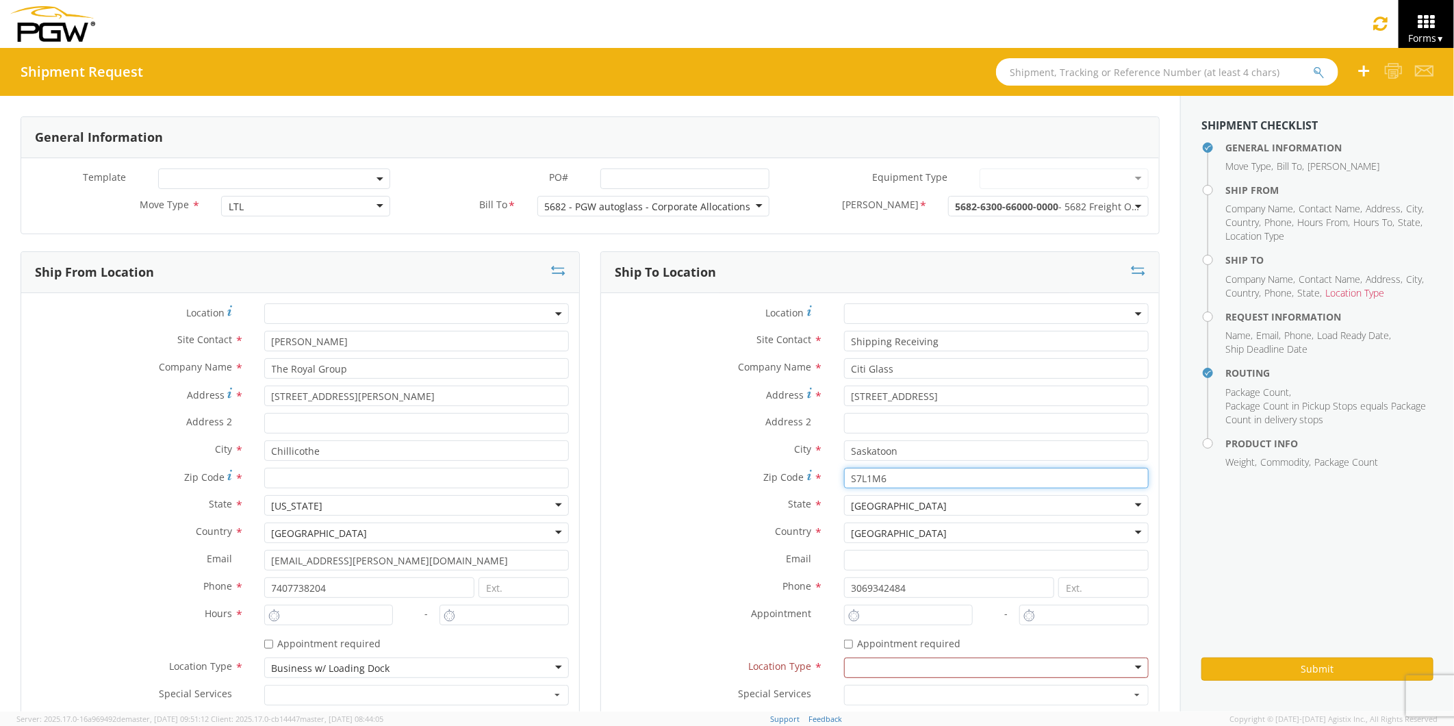
click at [884, 477] on input "S7L1M6" at bounding box center [996, 478] width 305 height 21
type input "S7L5y7"
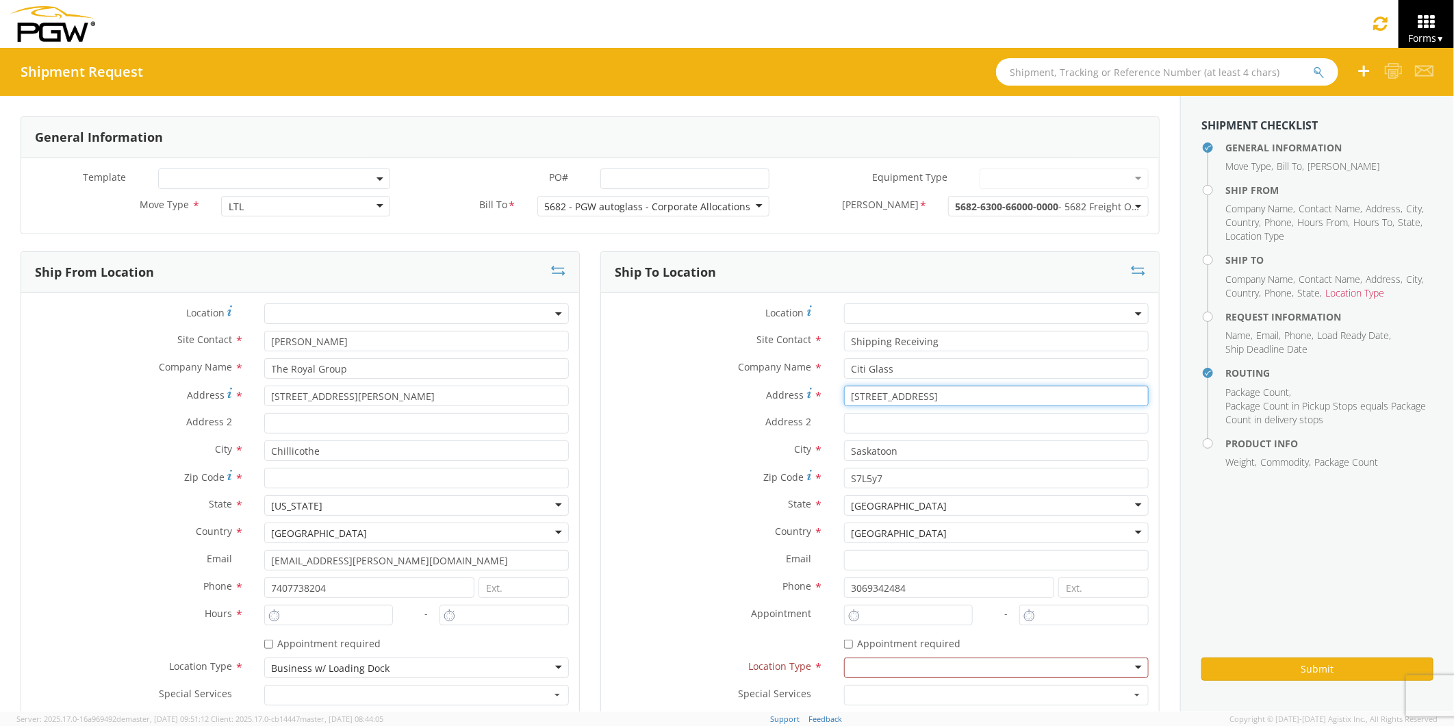
drag, startPoint x: 920, startPoint y: 394, endPoint x: 823, endPoint y: 396, distance: 97.2
click at [823, 396] on div "Address * 210 Ave D North" at bounding box center [880, 395] width 558 height 21
type input "Unit 20-3350 Idylwyld Drive North"
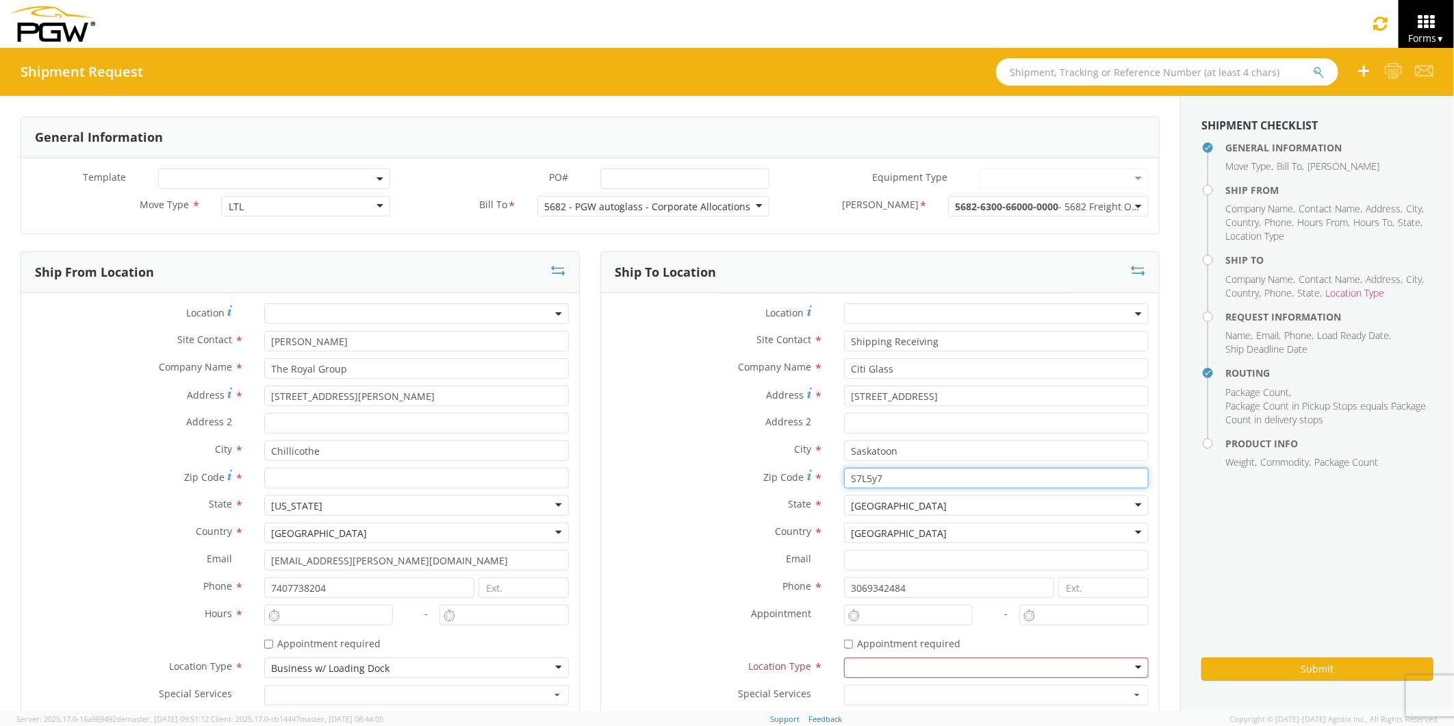
click at [887, 471] on input "S7L5y7" at bounding box center [996, 478] width 305 height 21
click at [858, 479] on input "S7L5y7" at bounding box center [996, 478] width 305 height 21
click at [887, 478] on input "S7L-5y7" at bounding box center [996, 478] width 305 height 21
type input "S7L-5y7"
click at [887, 368] on input "Citi Glass" at bounding box center [996, 368] width 305 height 21
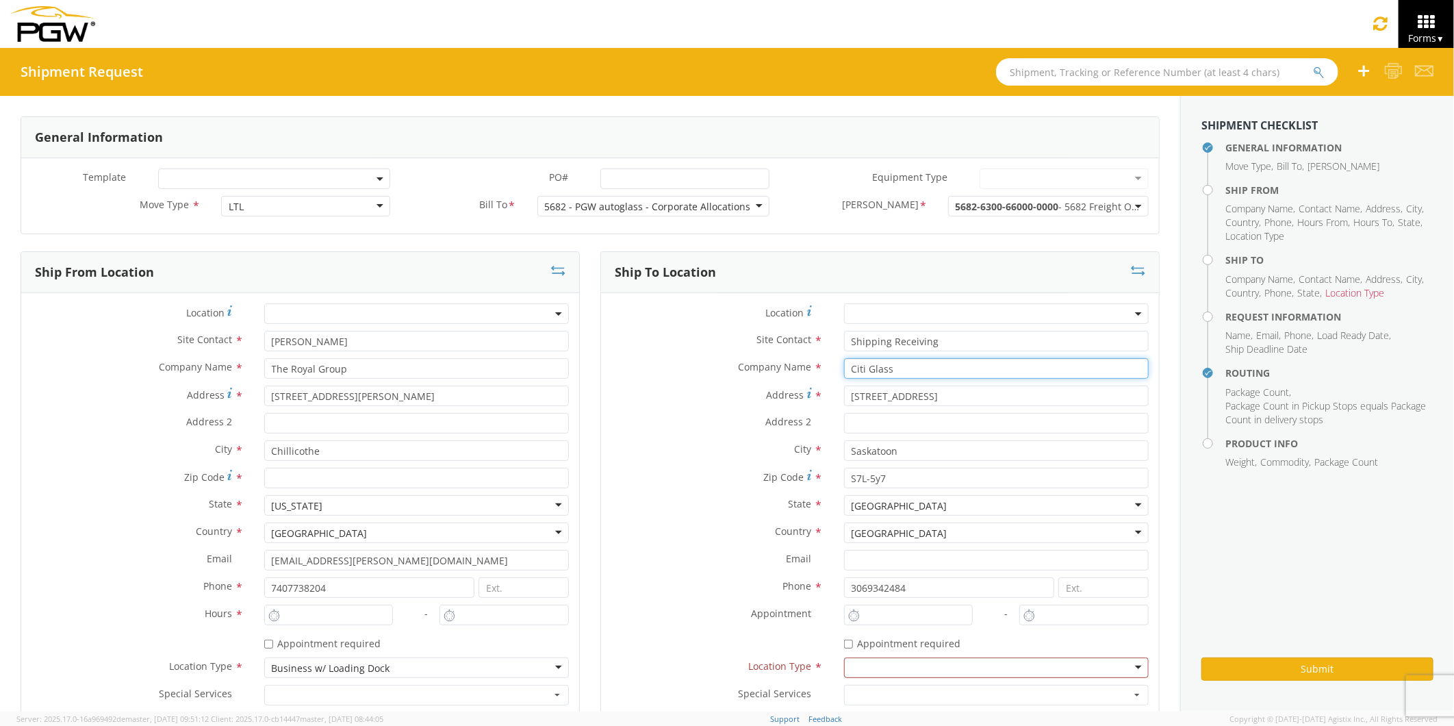
drag, startPoint x: 886, startPoint y: 370, endPoint x: 795, endPoint y: 367, distance: 91.1
click at [795, 367] on div "Company Name * Citi Glass pgw auto glass PGW Auto Glass - ( Shipper ) 709 E Aut…" at bounding box center [880, 368] width 558 height 21
type input "Pgw Glass"
click at [879, 552] on div at bounding box center [996, 667] width 305 height 21
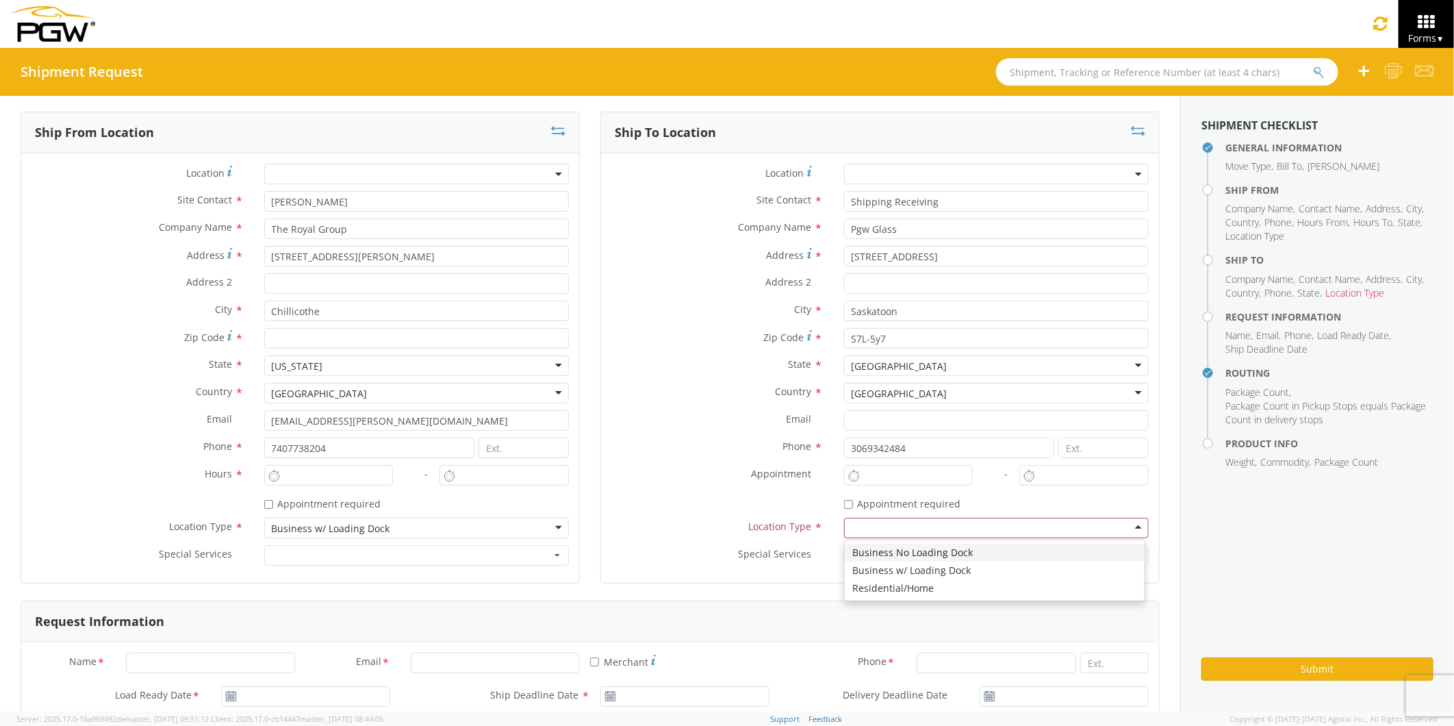
scroll to position [152, 0]
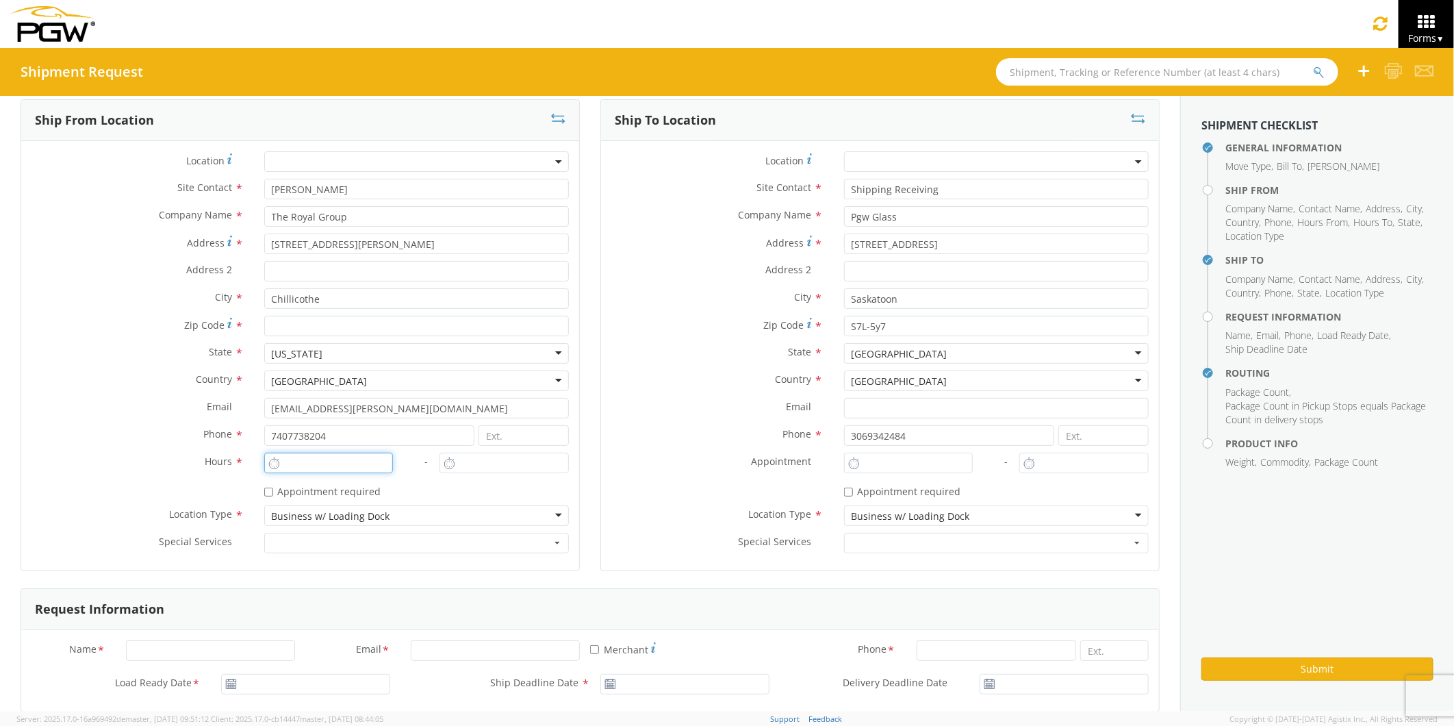
type input "10:00 AM"
type input "11:00 AM"
click at [305, 463] on input "10:00 AM" at bounding box center [328, 462] width 129 height 21
type input "6:00 AM"
drag, startPoint x: 498, startPoint y: 461, endPoint x: 459, endPoint y: 455, distance: 38.8
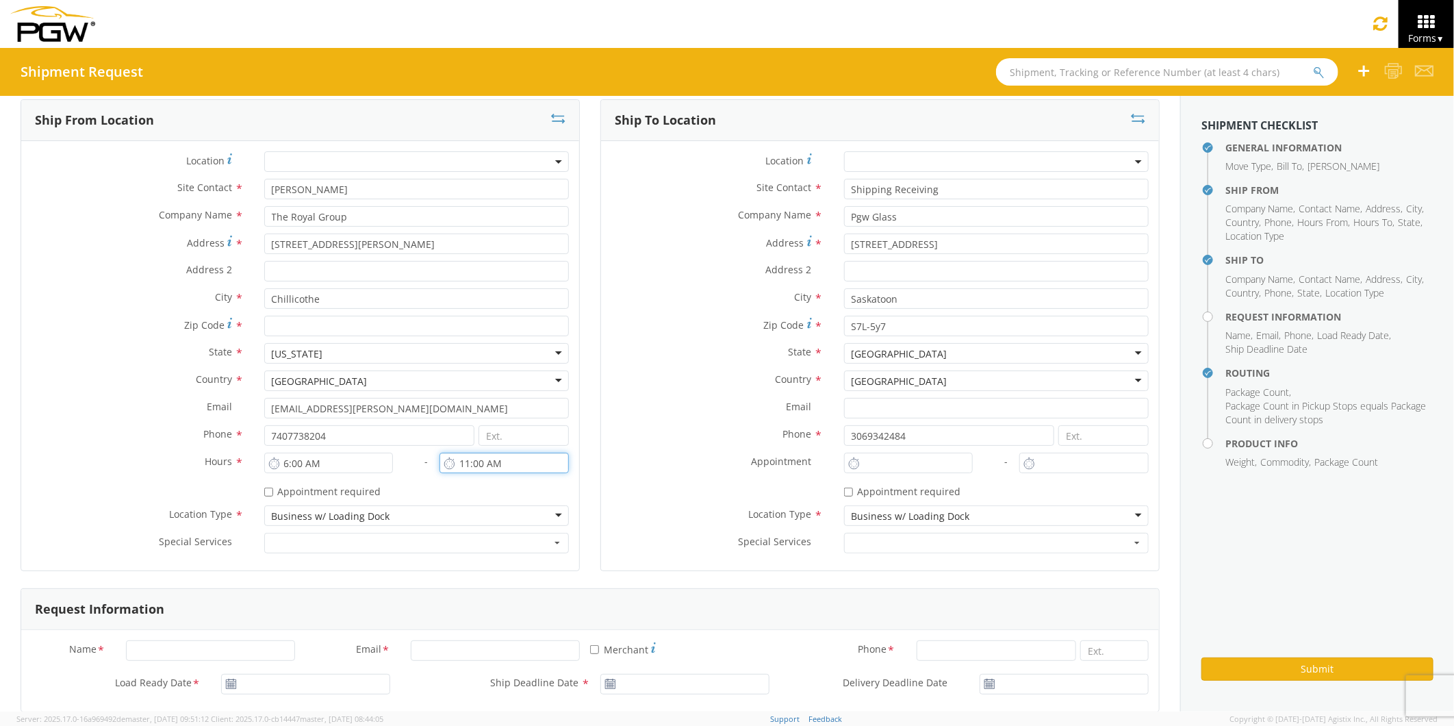
click at [459, 455] on input "11:00 AM" at bounding box center [503, 462] width 129 height 21
drag, startPoint x: 482, startPoint y: 462, endPoint x: 495, endPoint y: 469, distance: 14.7
click at [484, 463] on input "2:00 AM" at bounding box center [503, 462] width 129 height 21
type input "2:00 PM"
click at [498, 552] on div "Location * Site Contact * Brook Graves Company Name * The Royal Group Address *…" at bounding box center [300, 355] width 558 height 429
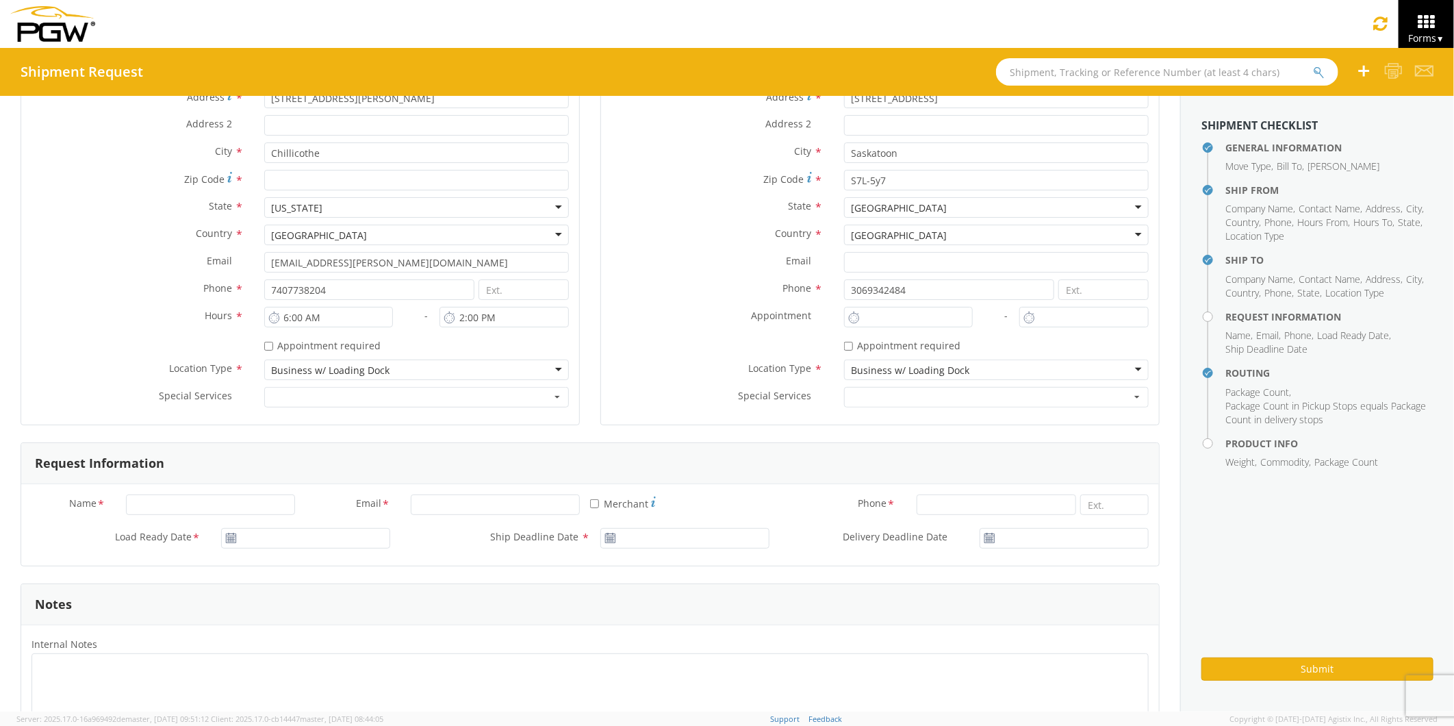
scroll to position [304, 0]
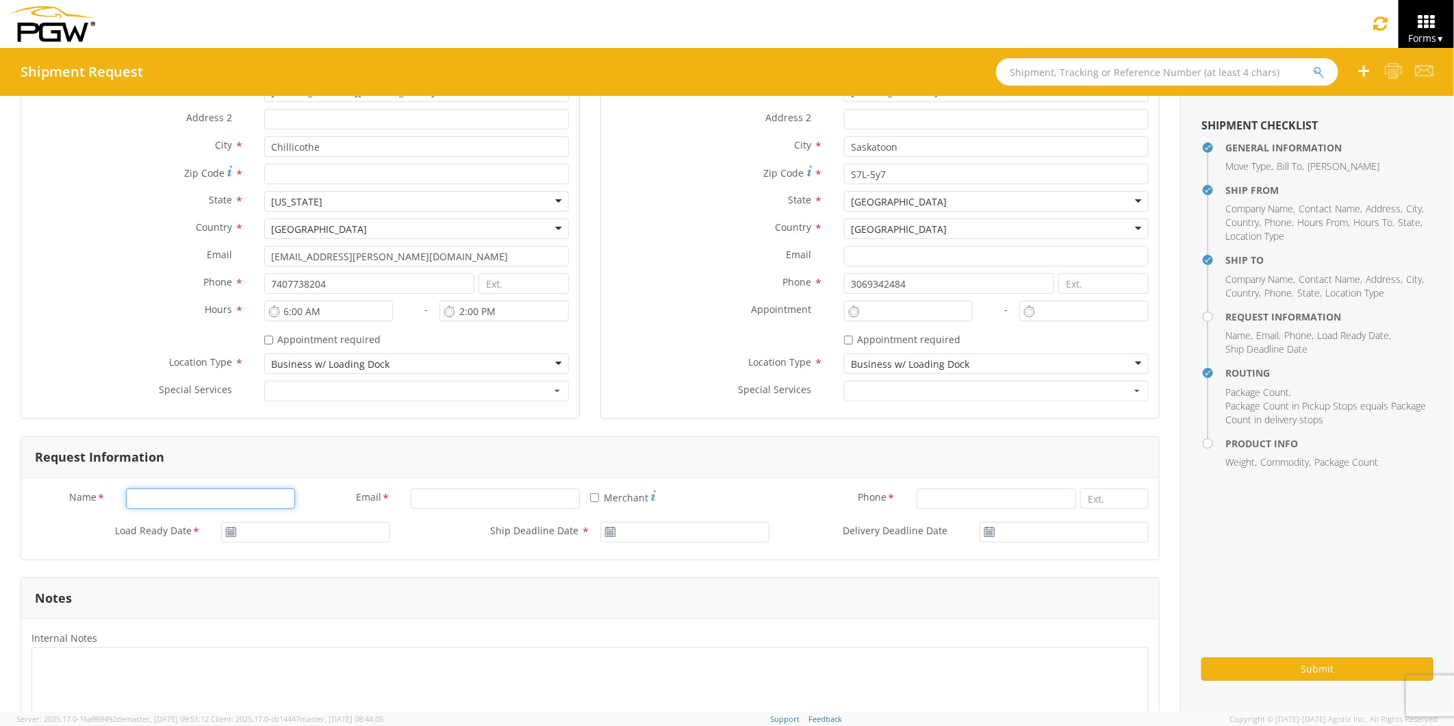
click at [149, 498] on input "Name *" at bounding box center [210, 498] width 169 height 21
type input "Brook Graves"
type input "PGW Auto Glass"
type input "brook.graves@teamtrg.com"
type input "7407738204"
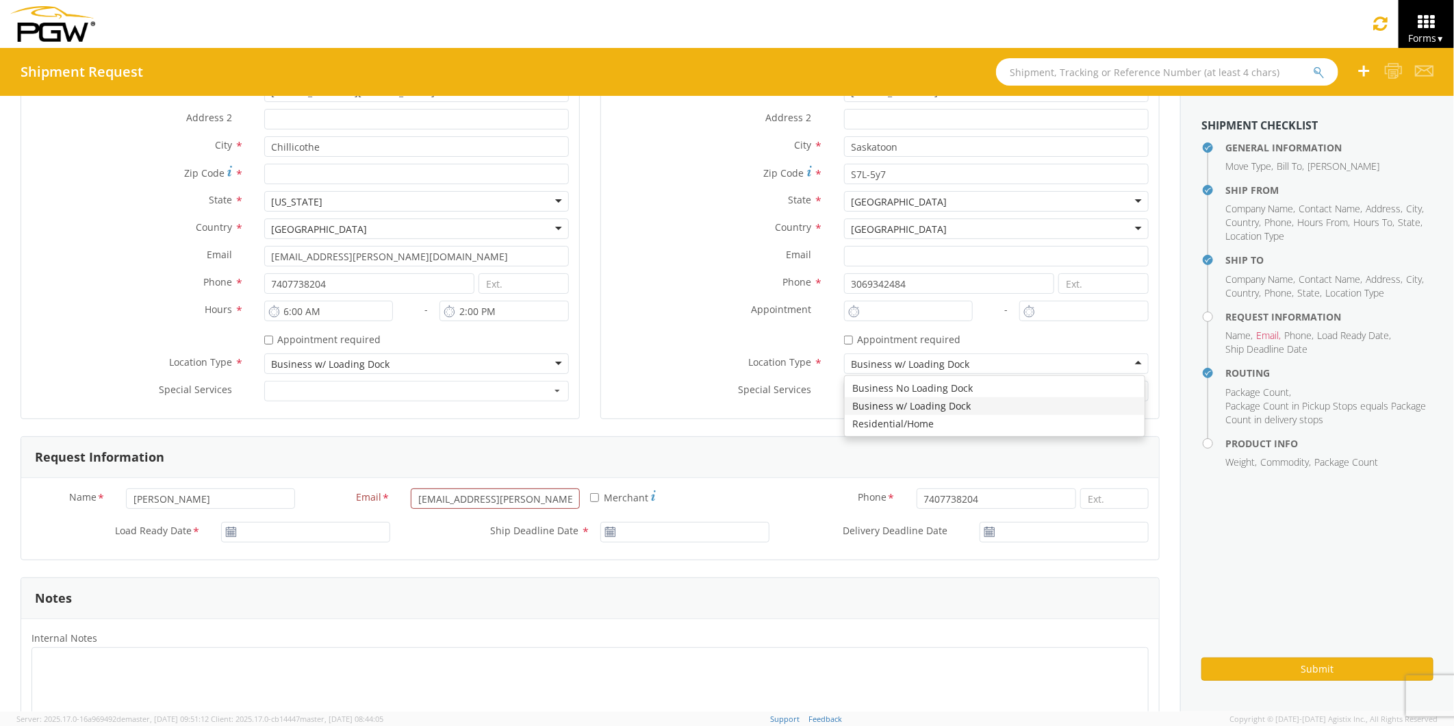
type input "Fuyao Glass America Inc"
click at [591, 500] on input "* Merchant" at bounding box center [594, 497] width 9 height 9
checkbox input "true"
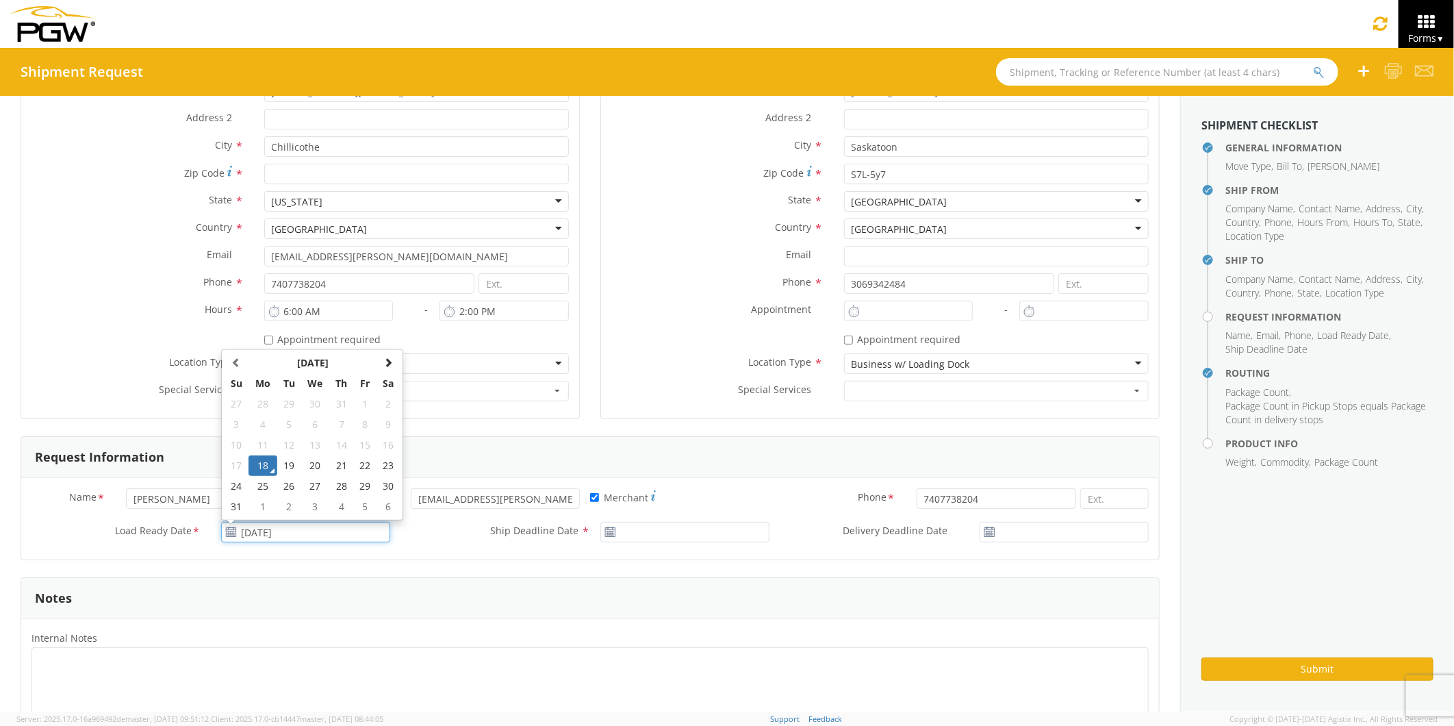
click at [250, 535] on input "08/18/2025" at bounding box center [305, 532] width 169 height 21
click at [318, 466] on td "20" at bounding box center [315, 465] width 29 height 21
type input "08/20/2025"
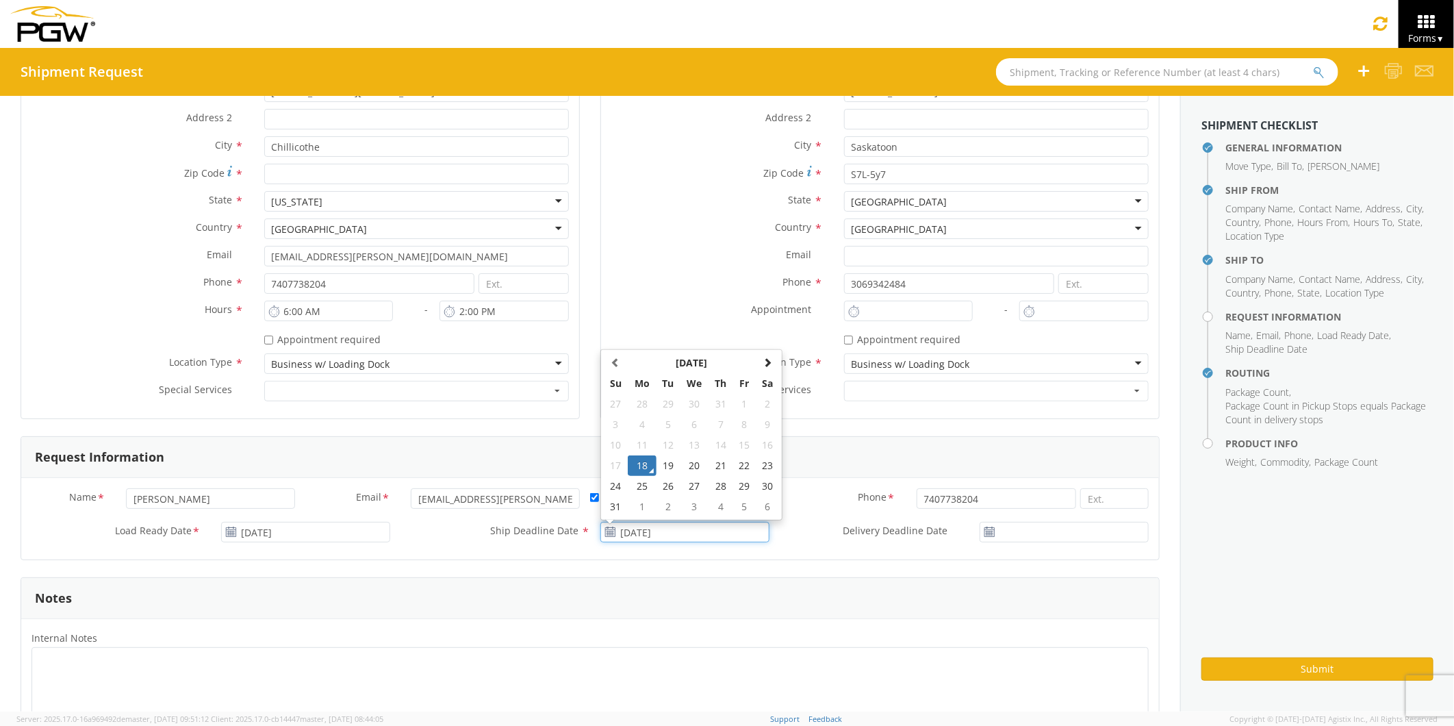
click at [647, 536] on input "08/18/2025" at bounding box center [684, 532] width 169 height 21
click at [689, 466] on td "20" at bounding box center [694, 465] width 29 height 21
type input "08/20/2025"
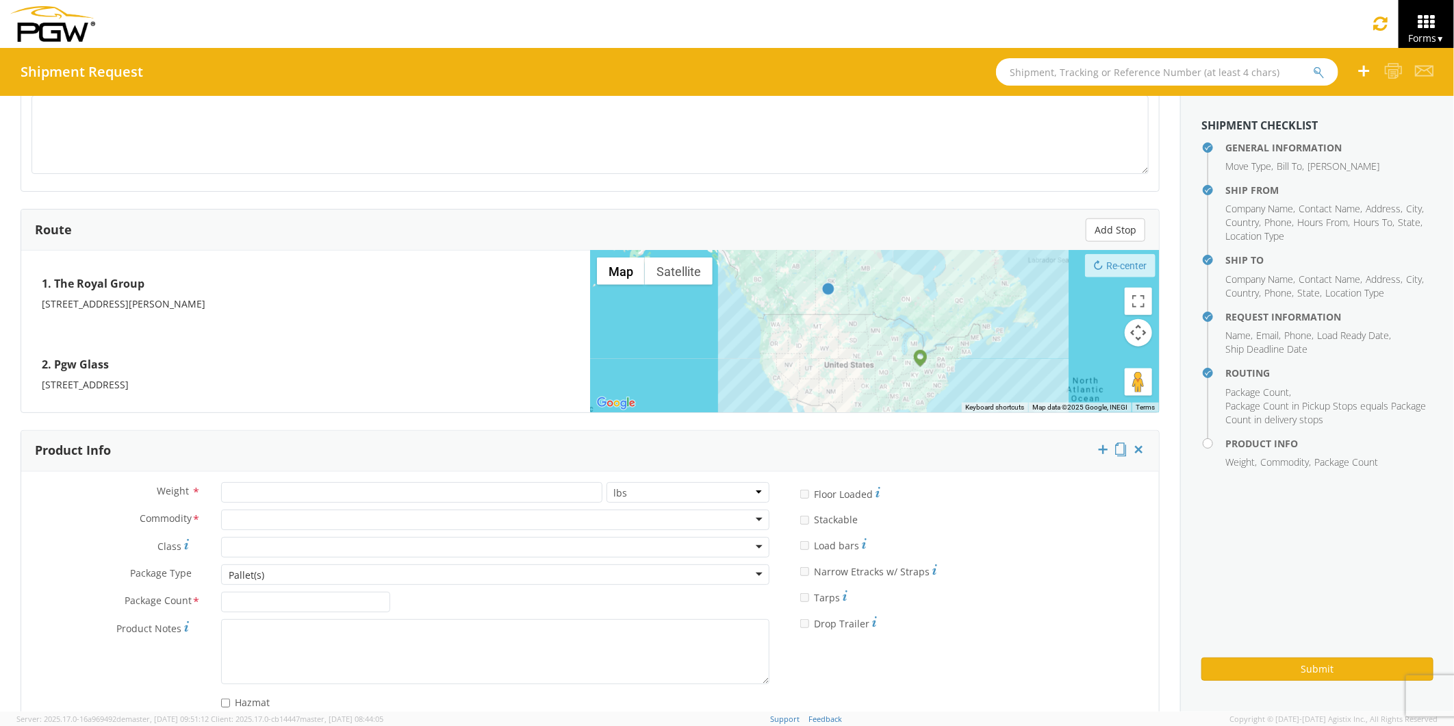
scroll to position [988, 0]
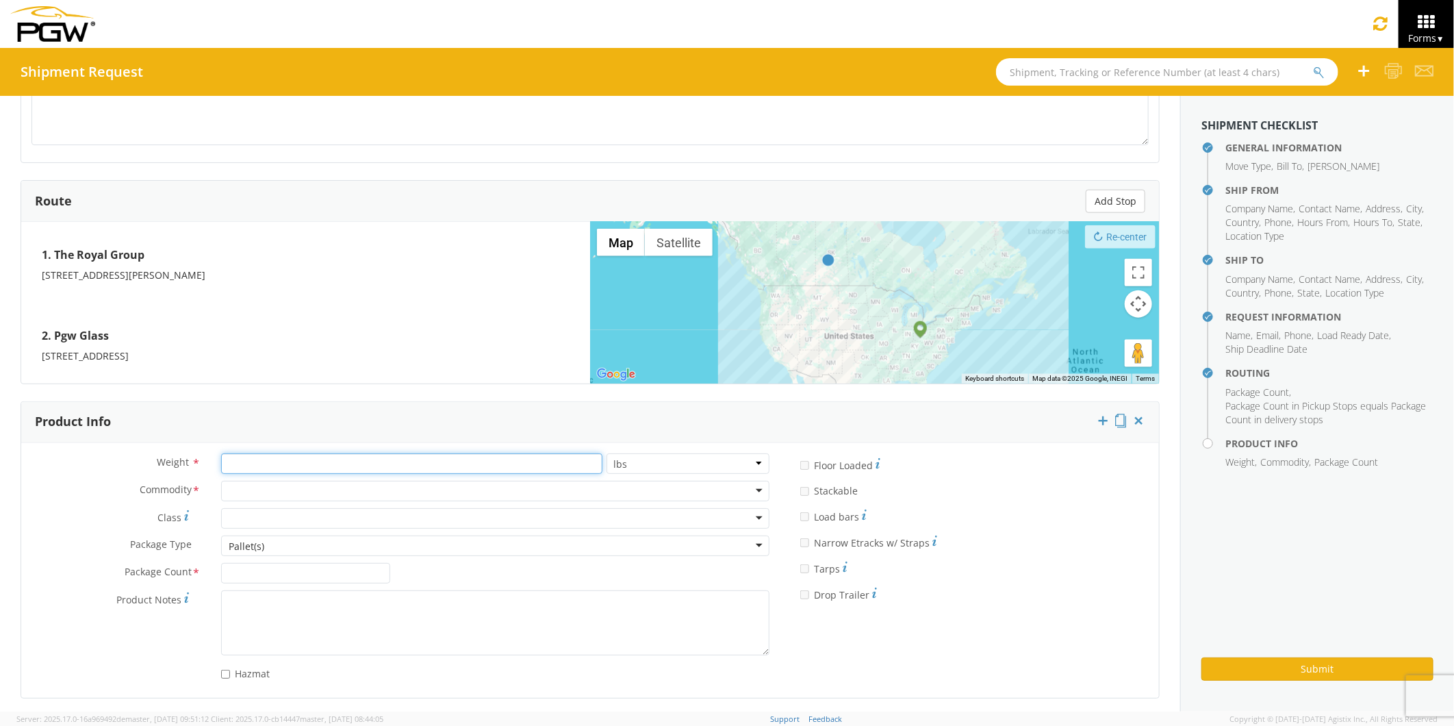
click at [230, 463] on input "number" at bounding box center [411, 463] width 381 height 21
type input "200"
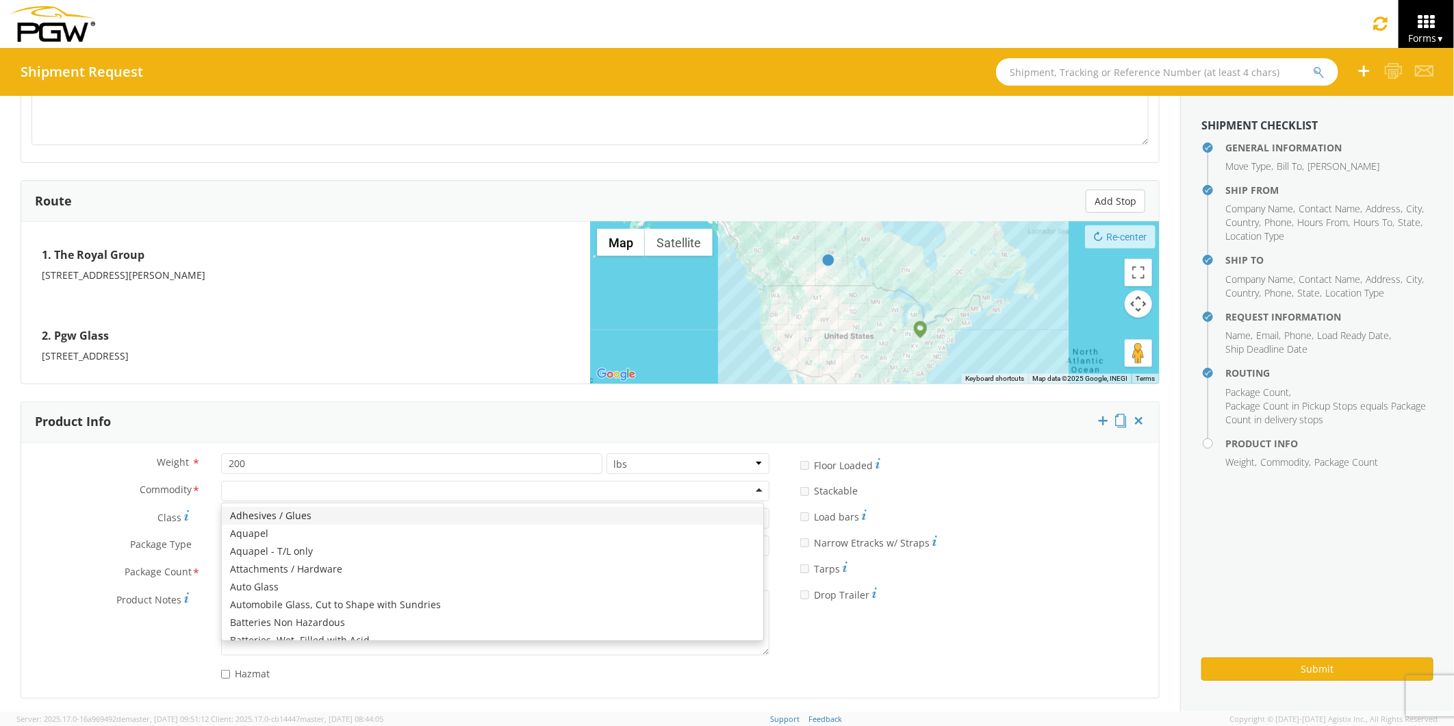
click at [229, 491] on input "select-one" at bounding box center [230, 492] width 3 height 14
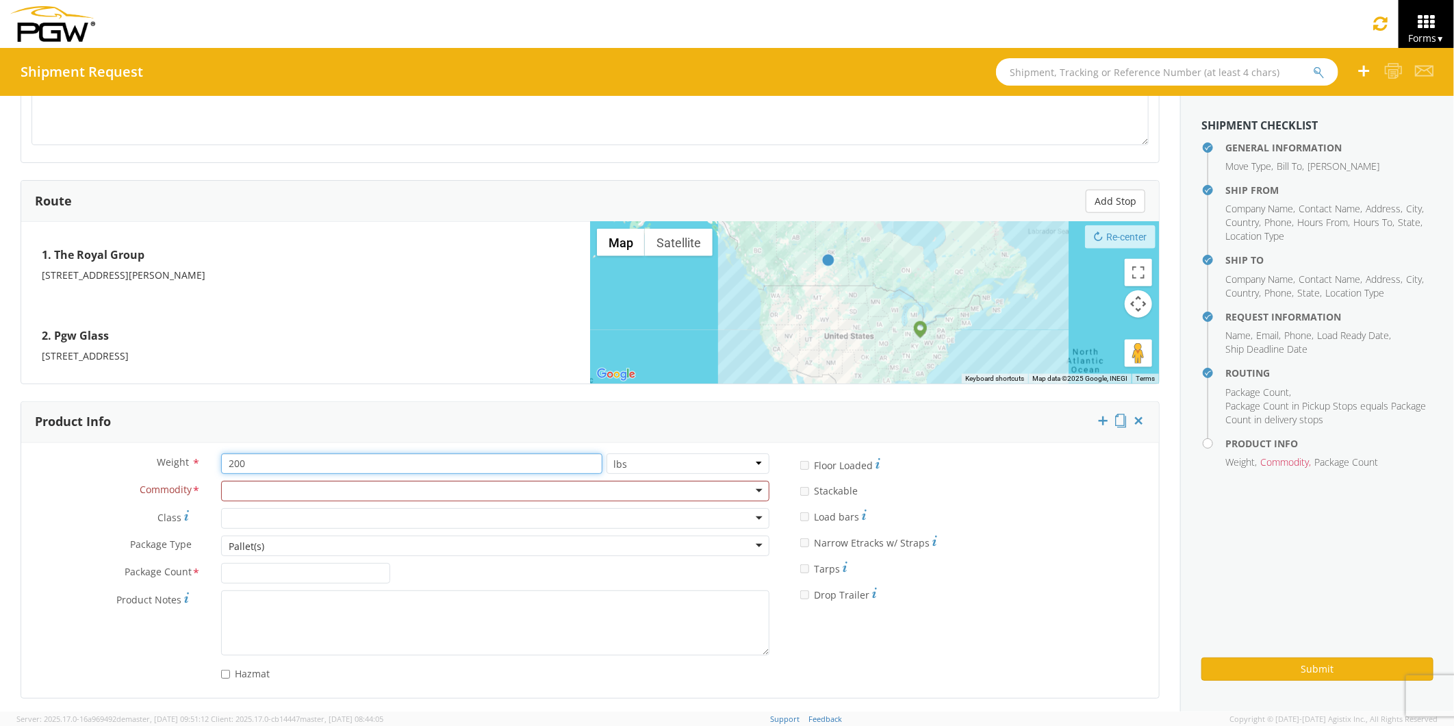
click at [363, 464] on input "200" at bounding box center [411, 463] width 381 height 21
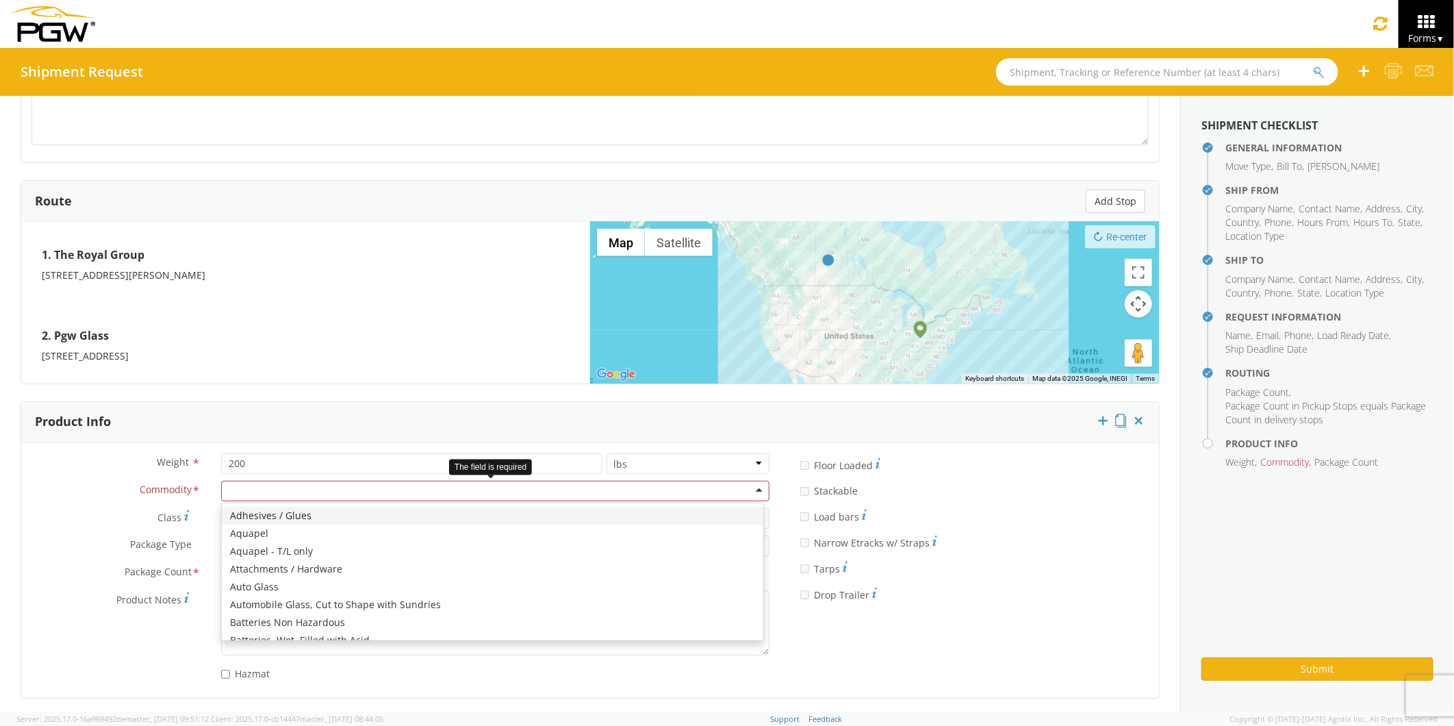
click at [243, 487] on div at bounding box center [495, 491] width 548 height 21
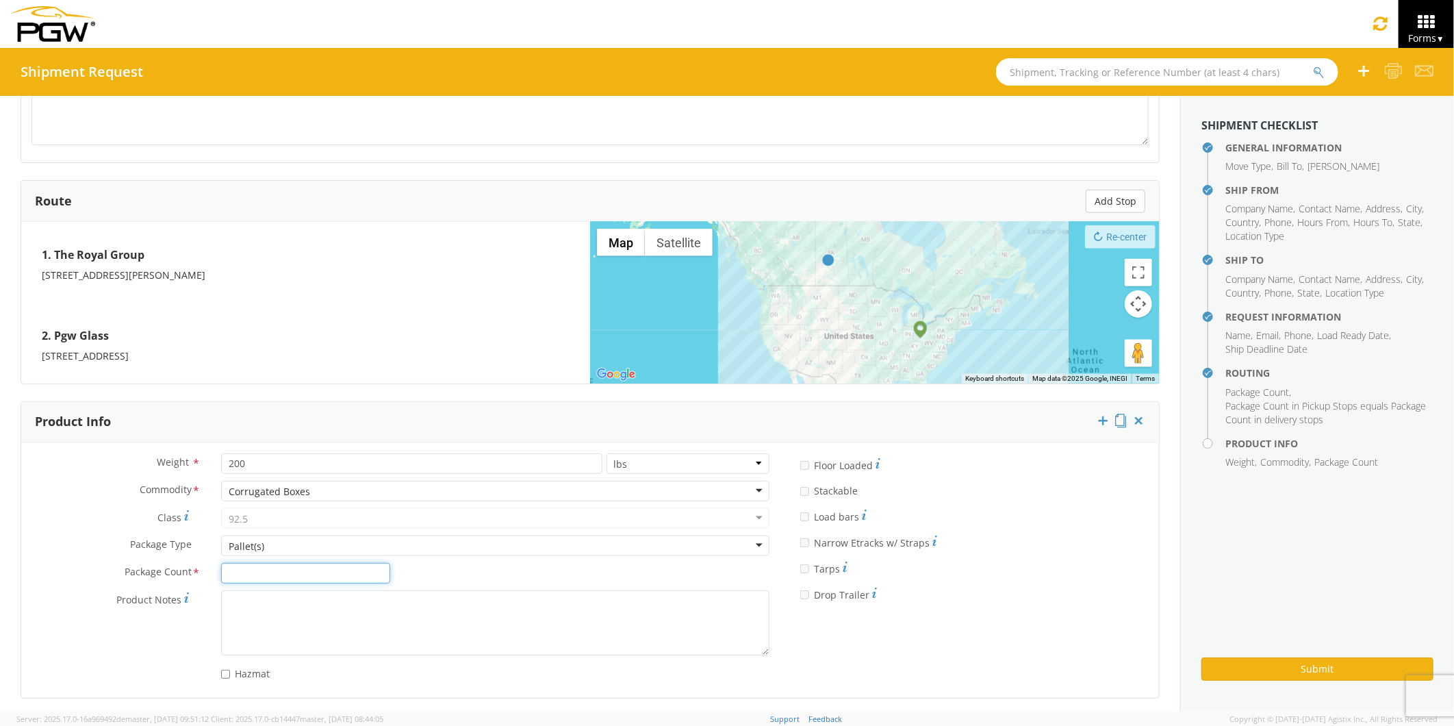
click at [237, 552] on input "Package Count *" at bounding box center [305, 573] width 169 height 21
type input "2"
click at [311, 552] on textarea "Product Notes *" at bounding box center [495, 622] width 548 height 65
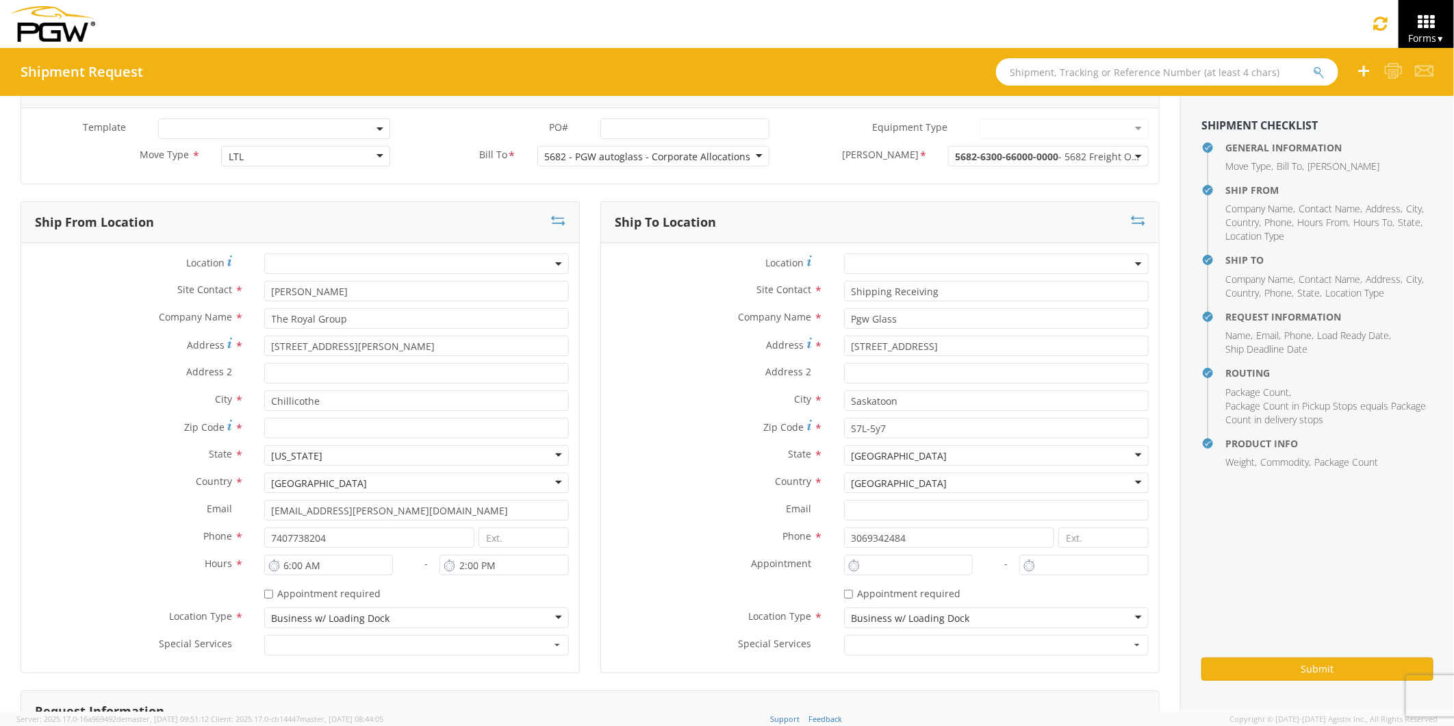
scroll to position [0, 0]
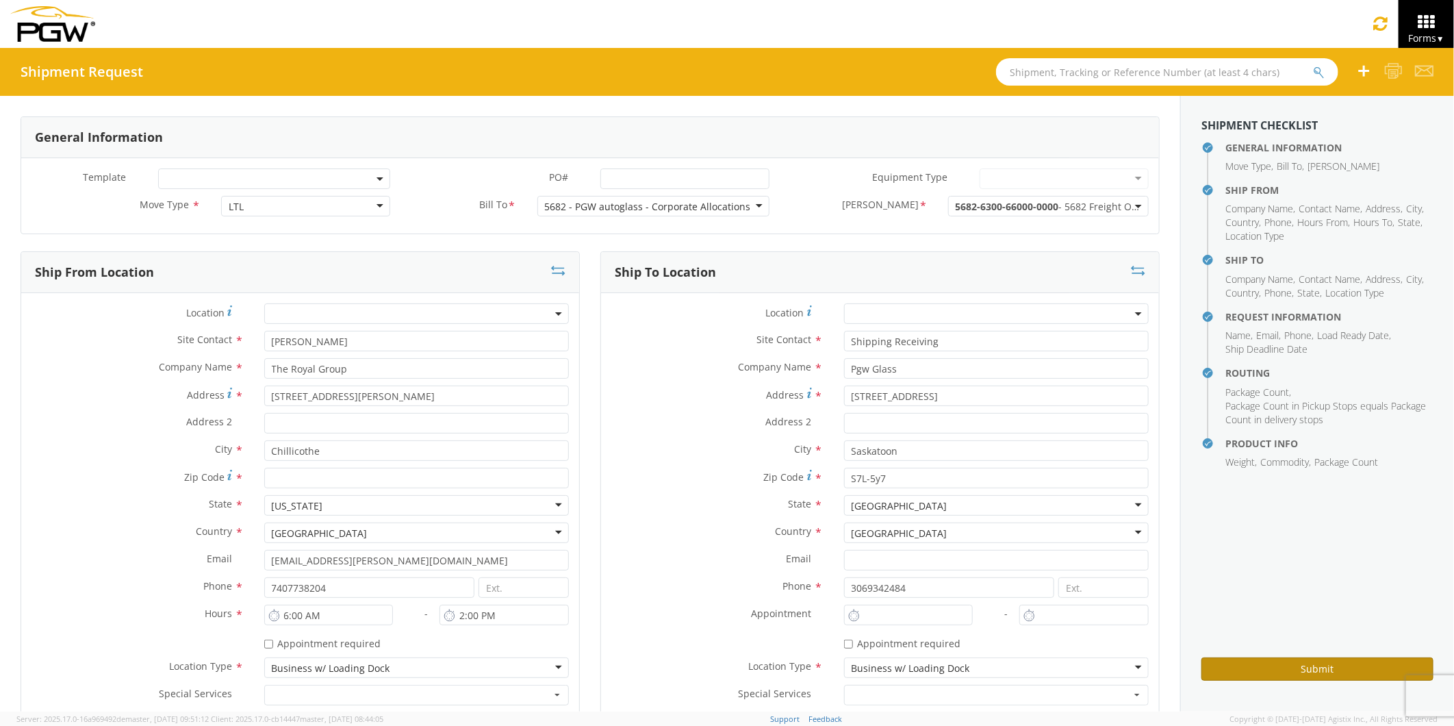
click at [887, 552] on button "Submit" at bounding box center [1317, 668] width 232 height 23
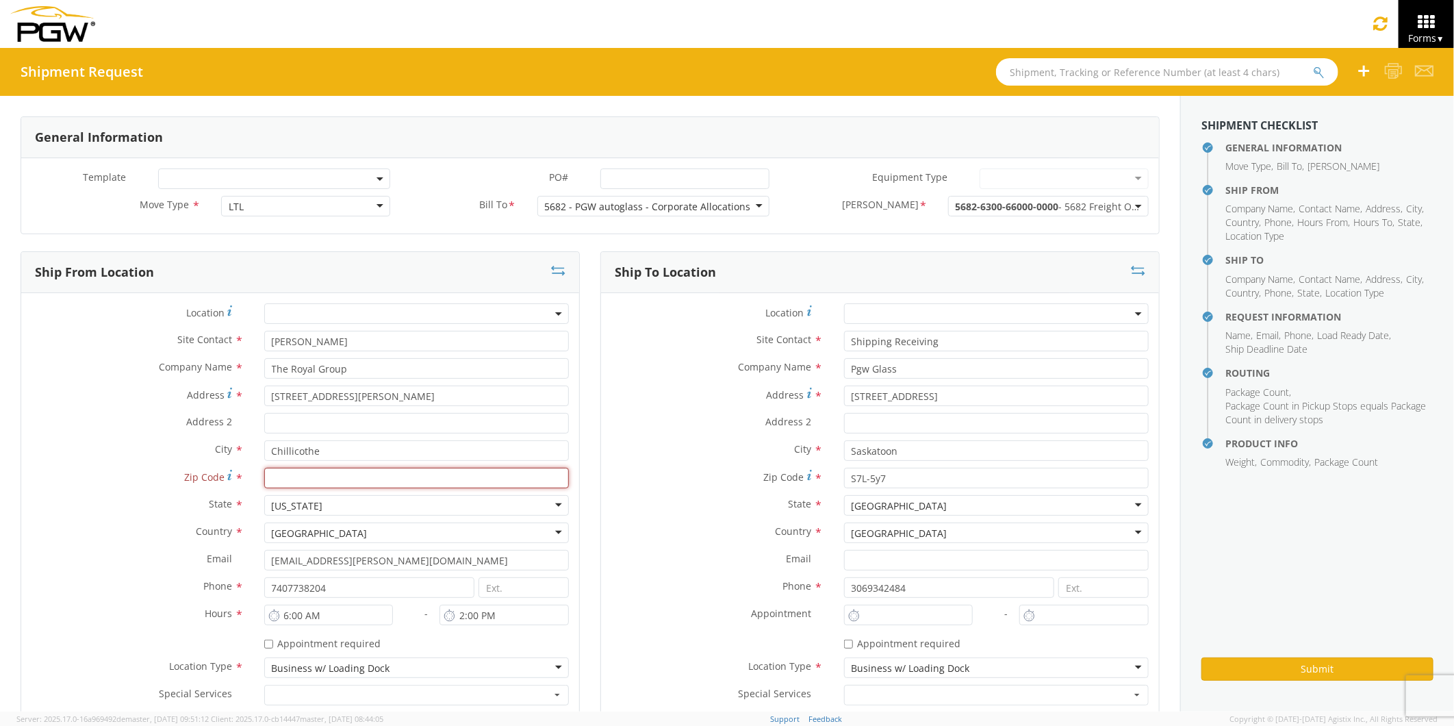
click at [288, 477] on input "Zip Code *" at bounding box center [416, 478] width 305 height 21
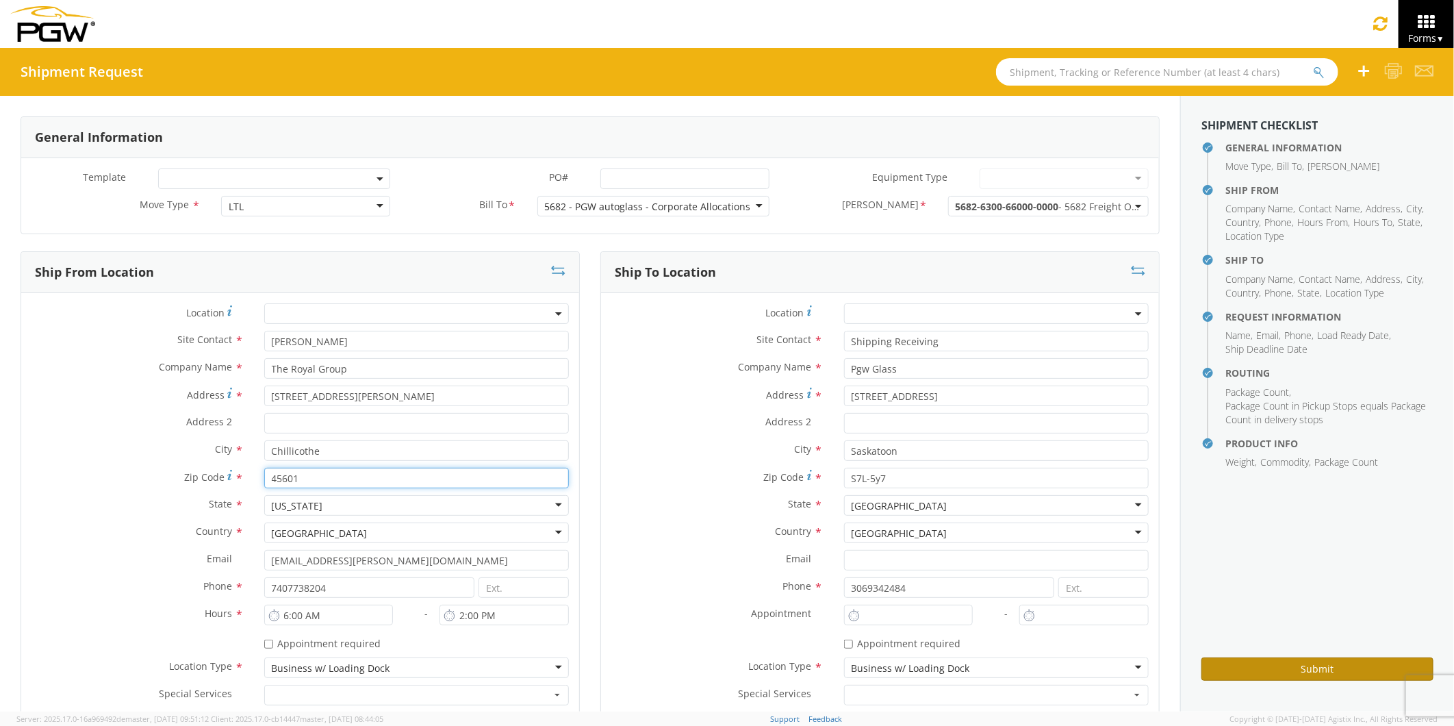
type input "45601"
click at [887, 552] on button "Submit" at bounding box center [1317, 668] width 232 height 23
